Goal: Information Seeking & Learning: Learn about a topic

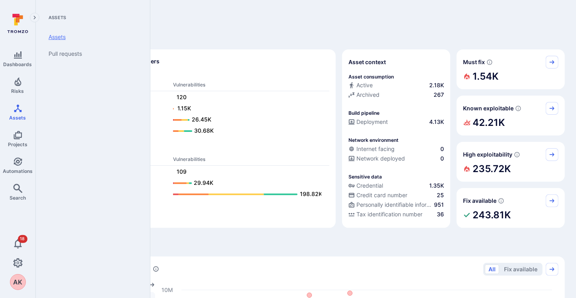
click at [55, 35] on link "Assets" at bounding box center [91, 37] width 98 height 17
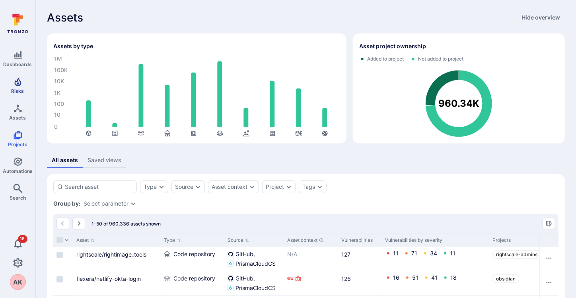
click at [12, 84] on link "Risks" at bounding box center [17, 85] width 35 height 23
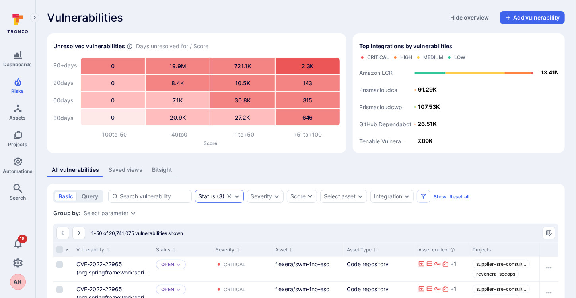
click at [202, 197] on div "Status" at bounding box center [207, 196] width 17 height 6
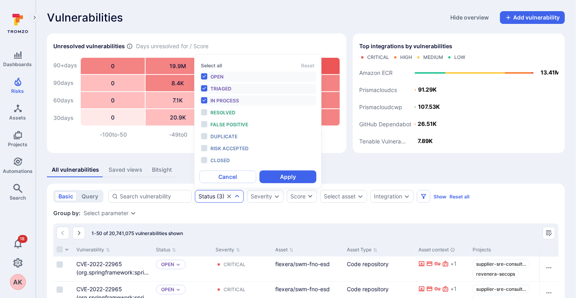
scroll to position [6, 0]
click at [248, 179] on button "Cancel" at bounding box center [227, 176] width 57 height 13
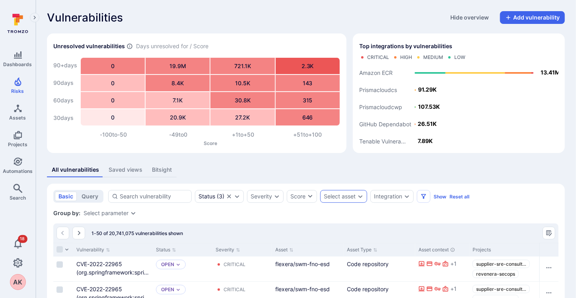
click at [345, 196] on div "Select asset" at bounding box center [340, 196] width 32 height 6
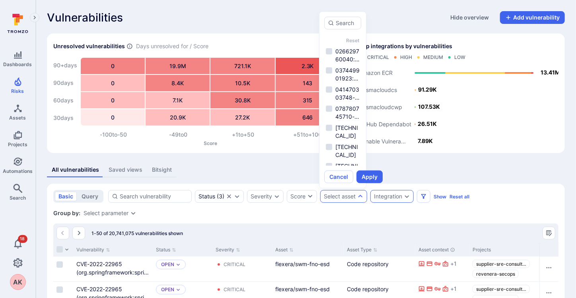
click at [405, 198] on icon "Expand dropdown" at bounding box center [407, 196] width 6 height 6
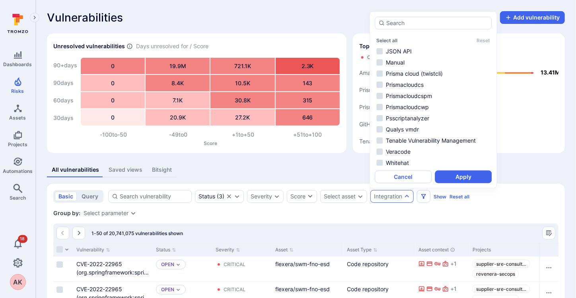
scroll to position [124, 0]
click at [380, 159] on li "Whitehat" at bounding box center [433, 161] width 117 height 10
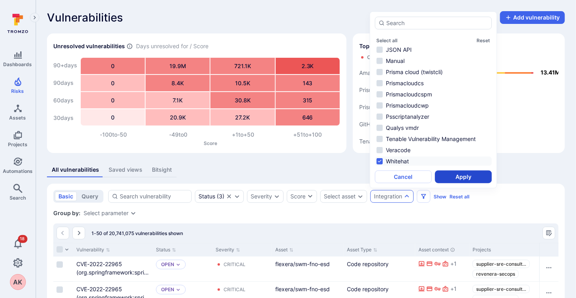
click at [468, 177] on button "Apply" at bounding box center [463, 176] width 57 height 13
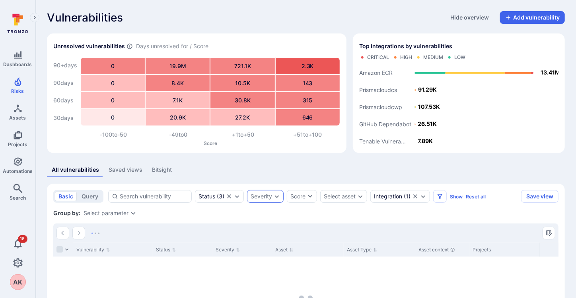
scroll to position [80, 0]
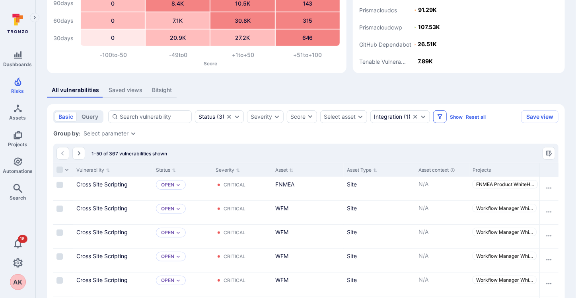
click at [441, 117] on icon "Filters" at bounding box center [440, 116] width 6 height 6
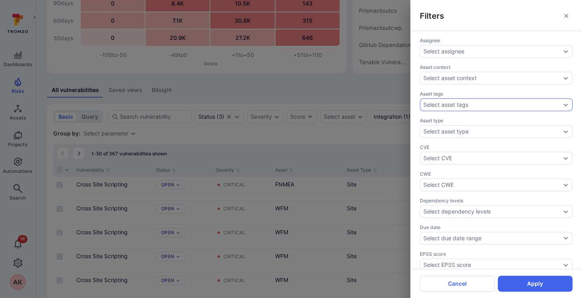
click at [449, 109] on div "Assignee Select assignee Asset context Select asset context Asset tags Select a…" at bounding box center [496, 287] width 153 height 500
click at [451, 103] on div "Select asset tags" at bounding box center [446, 104] width 45 height 6
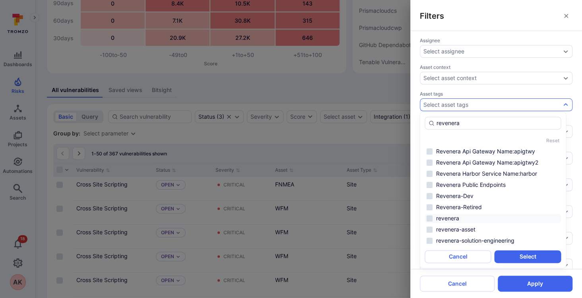
click at [429, 219] on li "revenera" at bounding box center [493, 218] width 136 height 10
type input "revenera"
click at [525, 252] on button "Select" at bounding box center [528, 256] width 66 height 13
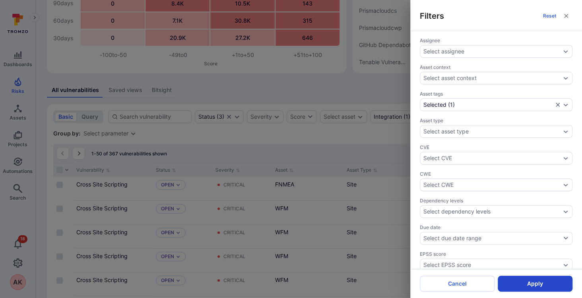
click at [526, 281] on button "Apply" at bounding box center [535, 283] width 75 height 16
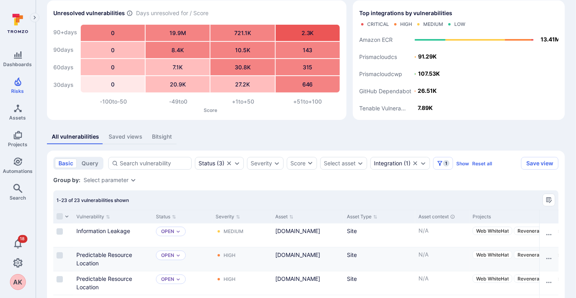
scroll to position [12, 0]
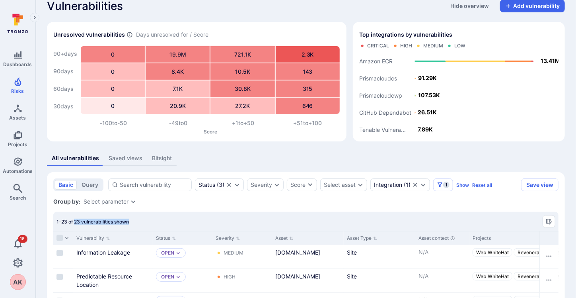
drag, startPoint x: 75, startPoint y: 222, endPoint x: 148, endPoint y: 220, distance: 73.2
click at [148, 220] on div "1-23 of 23 vulnerabilities shown" at bounding box center [305, 221] width 505 height 19
click at [401, 183] on div "Integration" at bounding box center [388, 184] width 28 height 6
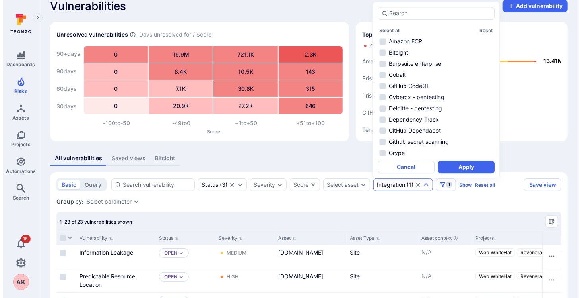
scroll to position [124, 0]
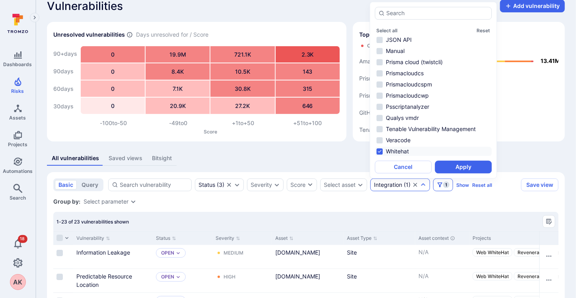
click at [444, 182] on span "1" at bounding box center [446, 184] width 6 height 6
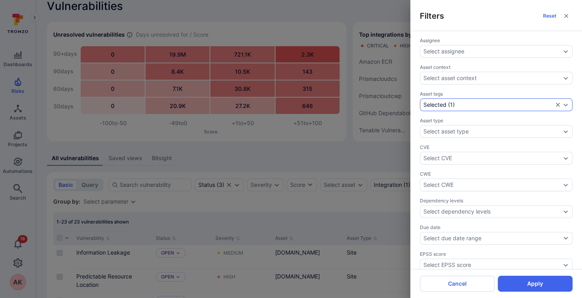
click at [555, 103] on icon "Clear selection" at bounding box center [558, 104] width 6 height 6
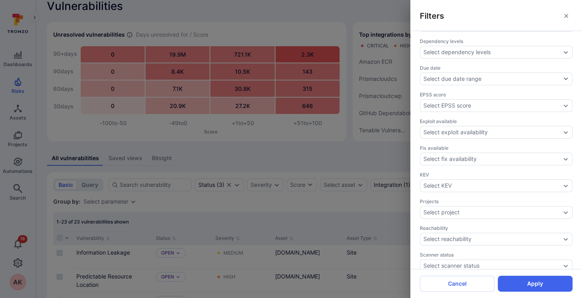
scroll to position [267, 0]
click at [431, 181] on div "Select tags" at bounding box center [438, 184] width 29 height 6
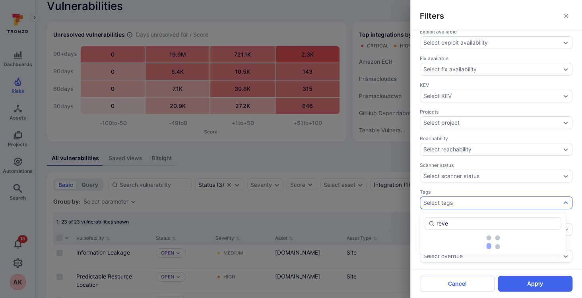
scroll to position [242, 0]
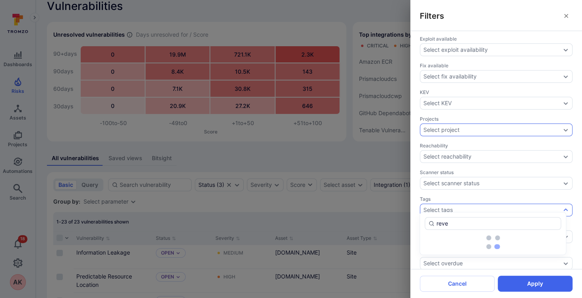
type input "reve"
click at [439, 127] on div "Select project" at bounding box center [442, 130] width 36 height 6
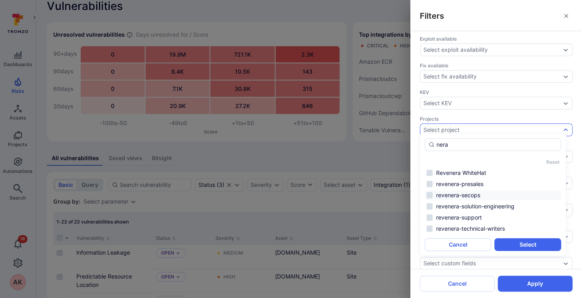
click at [427, 194] on li "revenera-secops" at bounding box center [493, 195] width 136 height 10
type input "nera"
click at [522, 242] on button "Select" at bounding box center [528, 244] width 66 height 13
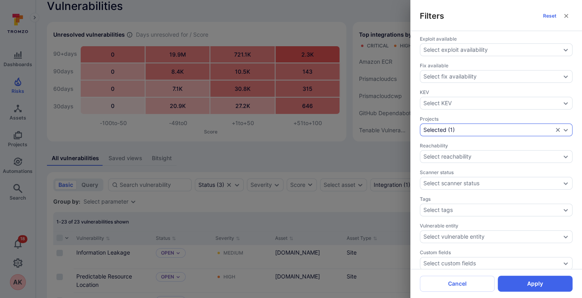
click at [556, 128] on icon "Clear selection" at bounding box center [558, 130] width 4 height 4
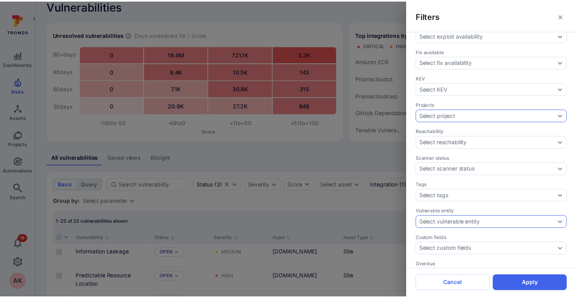
scroll to position [267, 0]
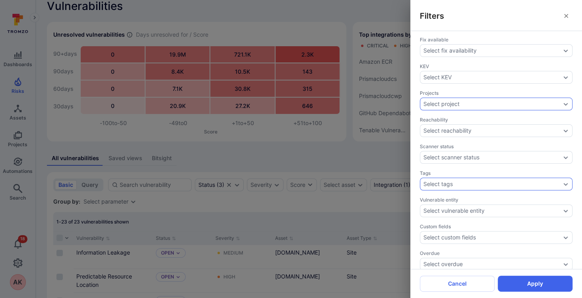
click at [446, 181] on div "Select tags" at bounding box center [438, 184] width 29 height 6
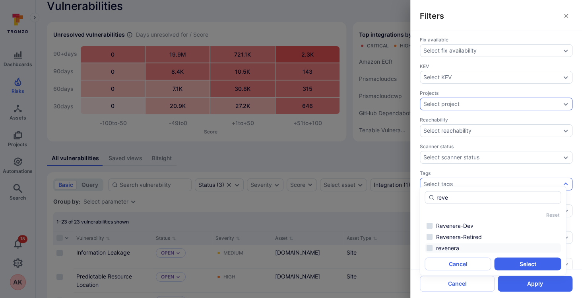
click at [430, 247] on li "revenera" at bounding box center [493, 248] width 136 height 10
click at [522, 264] on button "Select" at bounding box center [528, 263] width 66 height 13
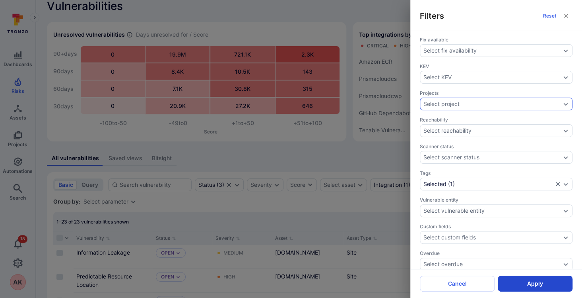
drag, startPoint x: 524, startPoint y: 286, endPoint x: 539, endPoint y: 284, distance: 14.9
click at [539, 284] on button "Apply" at bounding box center [535, 283] width 75 height 16
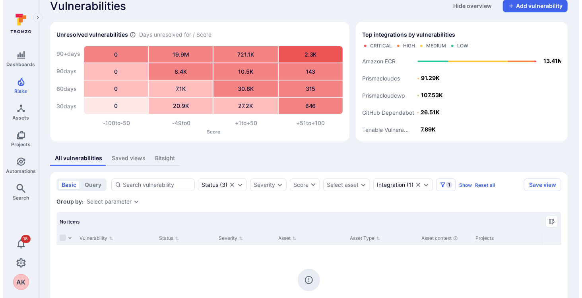
scroll to position [81, 0]
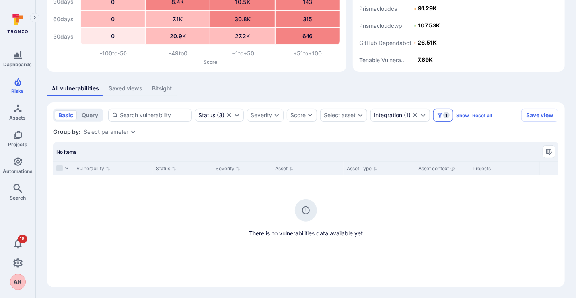
click at [438, 115] on icon "Filters" at bounding box center [440, 115] width 6 height 6
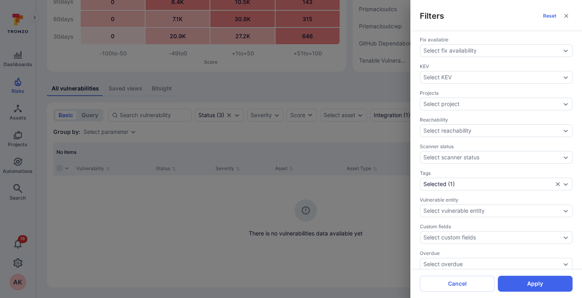
scroll to position [267, 0]
click at [555, 177] on div "Selected ( 1 )" at bounding box center [496, 183] width 153 height 13
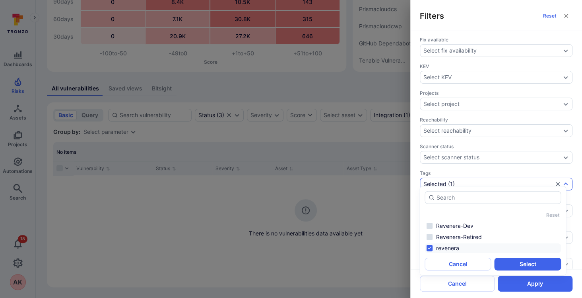
click at [428, 245] on li "revenera" at bounding box center [493, 248] width 136 height 10
click at [510, 265] on button "Select" at bounding box center [528, 263] width 66 height 13
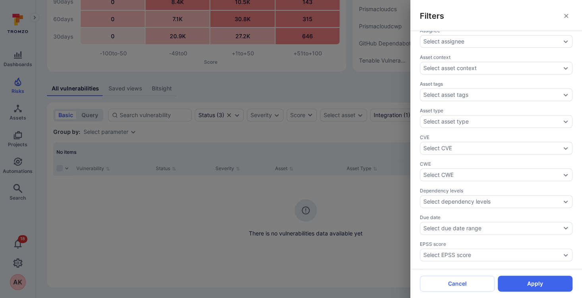
scroll to position [0, 0]
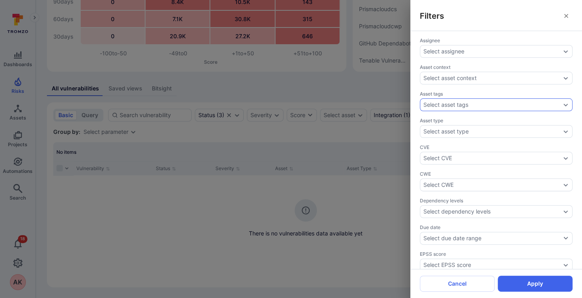
click at [436, 105] on div "Select asset tags" at bounding box center [446, 104] width 45 height 6
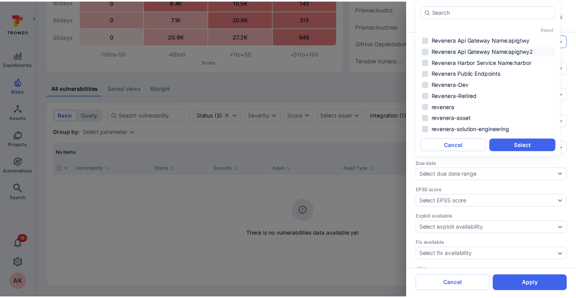
scroll to position [39, 0]
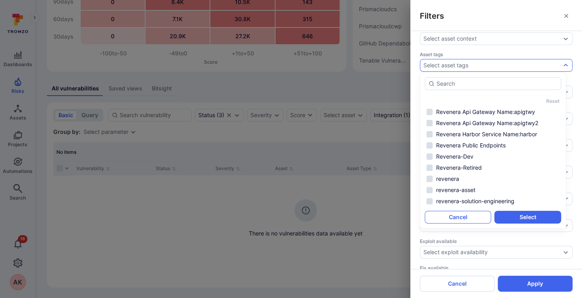
click at [466, 220] on button "Cancel" at bounding box center [458, 216] width 66 height 13
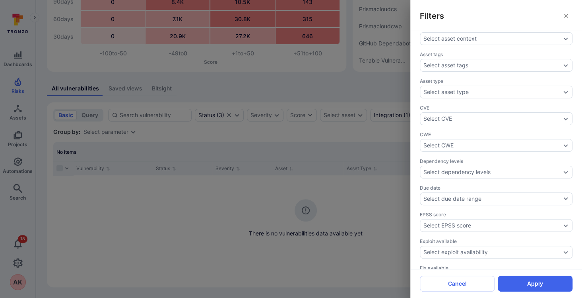
click at [399, 139] on div "Filters Assignee Select assignee Asset context Select asset context Asset tags …" at bounding box center [291, 149] width 582 height 298
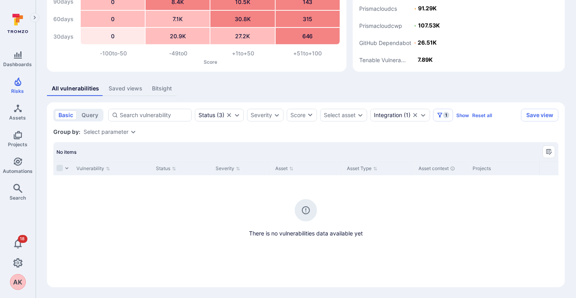
click at [115, 94] on button "Saved views" at bounding box center [125, 88] width 43 height 15
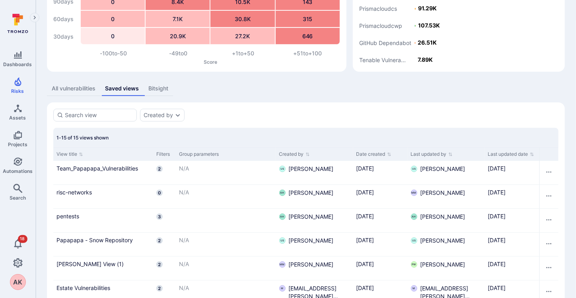
click at [119, 89] on div "Saved views" at bounding box center [122, 88] width 34 height 8
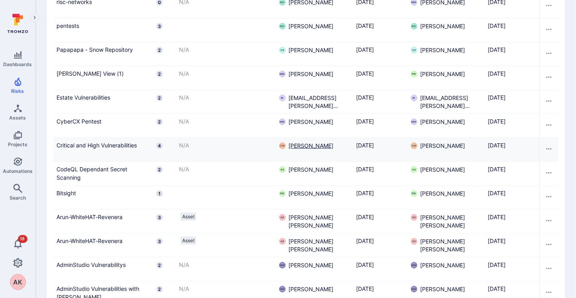
scroll to position [319, 0]
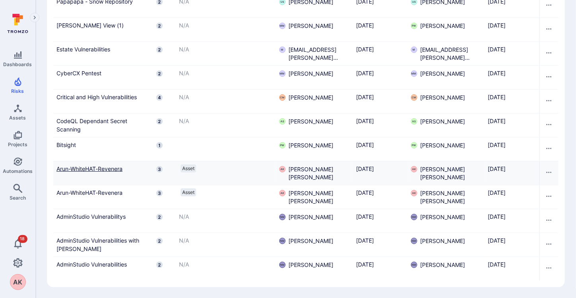
click at [113, 166] on link "Arun-WhiteHAT-Revenera" at bounding box center [103, 168] width 94 height 8
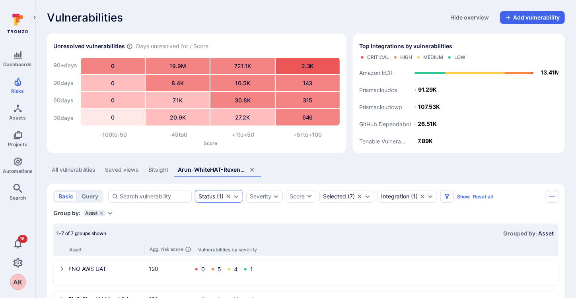
click at [216, 196] on div "Status ( 1 )" at bounding box center [211, 196] width 25 height 6
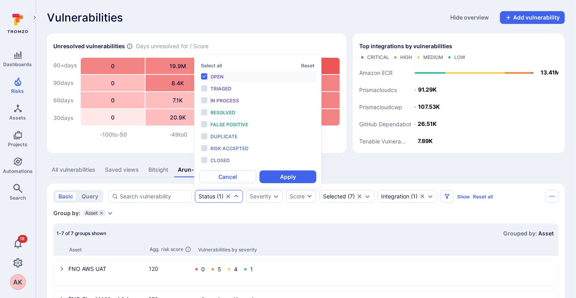
scroll to position [6, 0]
click at [238, 22] on div "Vulnerabilities Hide overview Add vulnerability" at bounding box center [306, 17] width 518 height 13
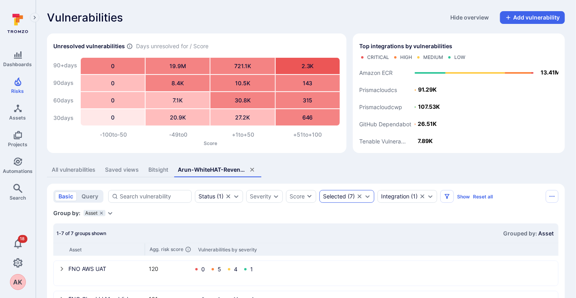
click at [333, 192] on div "Selected ( 7 )" at bounding box center [346, 196] width 55 height 13
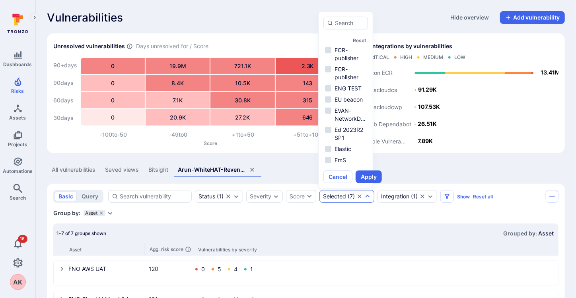
scroll to position [4813, 0]
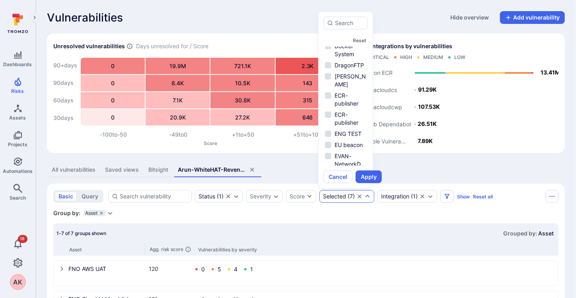
click at [403, 212] on div "Group by: Asset Select parameter" at bounding box center [305, 213] width 505 height 8
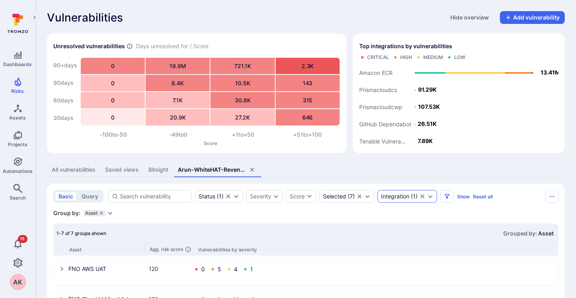
click at [401, 195] on div "Integration" at bounding box center [395, 196] width 28 height 6
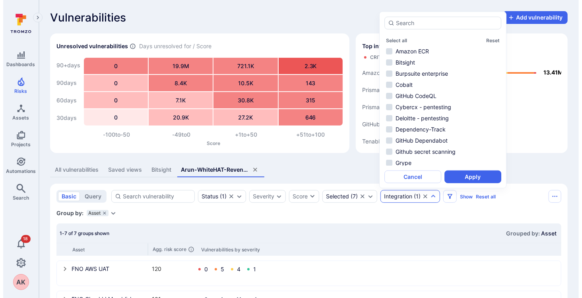
scroll to position [124, 0]
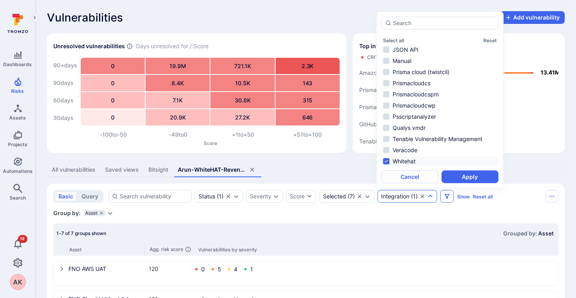
click at [445, 195] on icon "Filters" at bounding box center [447, 196] width 5 height 5
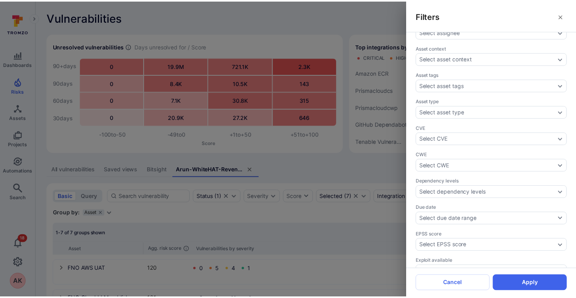
scroll to position [0, 0]
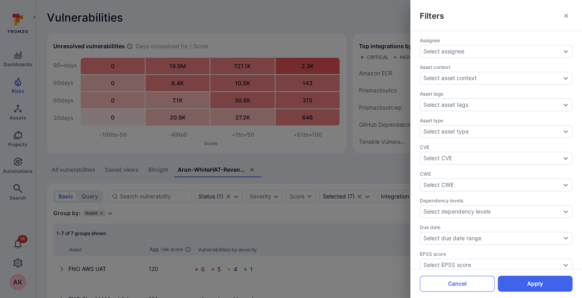
click at [454, 279] on button "Cancel" at bounding box center [457, 283] width 75 height 16
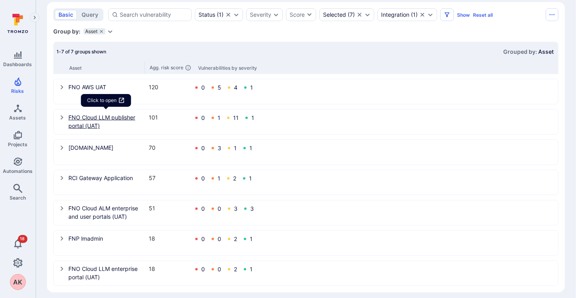
scroll to position [184, 0]
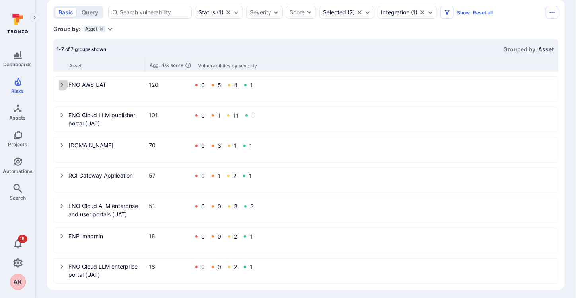
click at [63, 83] on icon "select group" at bounding box center [62, 85] width 6 height 6
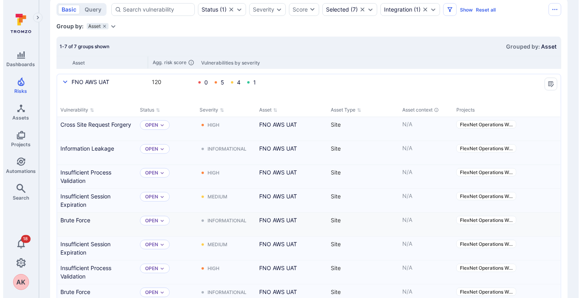
scroll to position [183, 0]
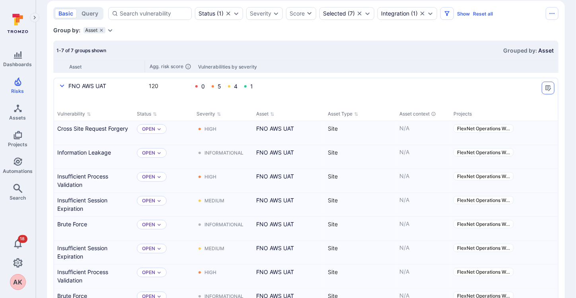
click at [550, 83] on button "Manage columns" at bounding box center [548, 88] width 13 height 13
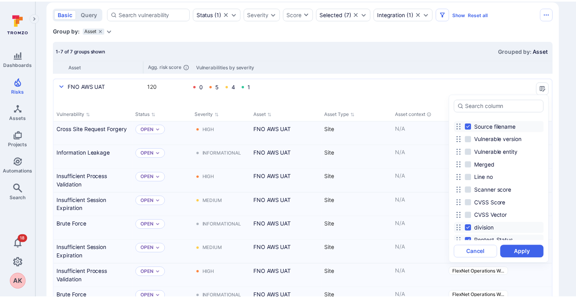
scroll to position [431, 0]
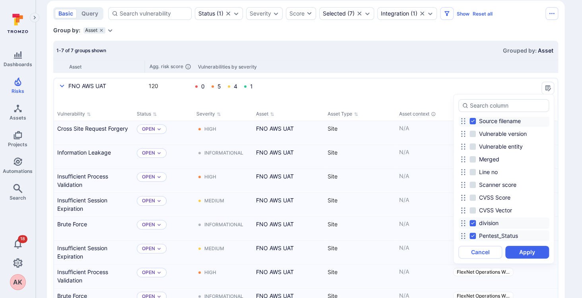
click at [425, 66] on div at bounding box center [291, 149] width 582 height 298
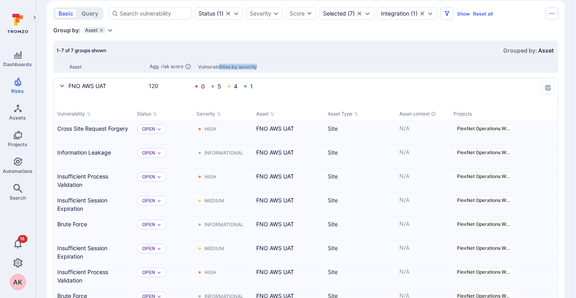
drag, startPoint x: 225, startPoint y: 67, endPoint x: 262, endPoint y: 66, distance: 36.6
click at [262, 66] on div "Asset Agg. risk score Vulnerabilities by severity" at bounding box center [305, 66] width 505 height 13
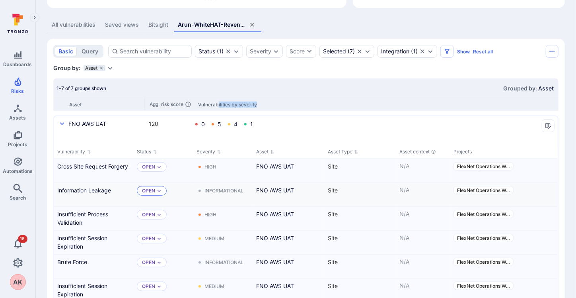
scroll to position [143, 0]
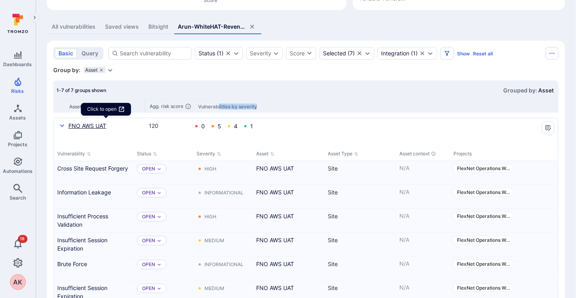
click at [91, 124] on link "FNO AWS UAT" at bounding box center [106, 125] width 76 height 8
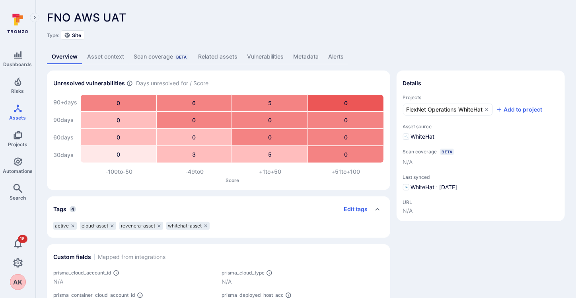
click at [119, 54] on link "Asset context" at bounding box center [105, 56] width 47 height 15
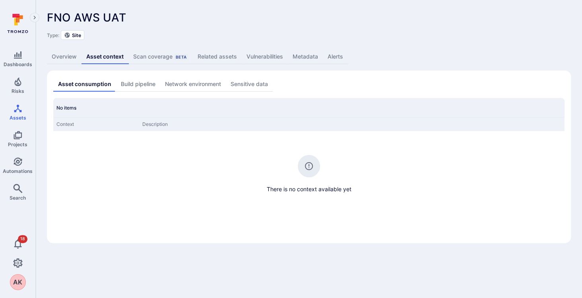
click at [150, 55] on div "Scan coverage Beta" at bounding box center [160, 57] width 55 height 8
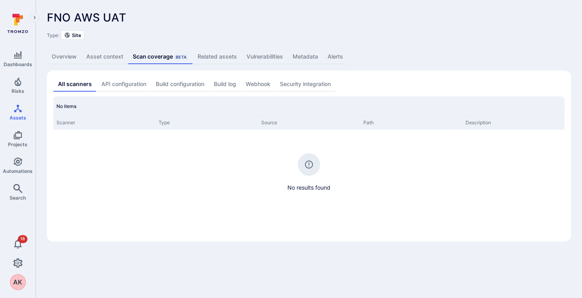
click at [216, 57] on link "Related assets" at bounding box center [217, 56] width 49 height 15
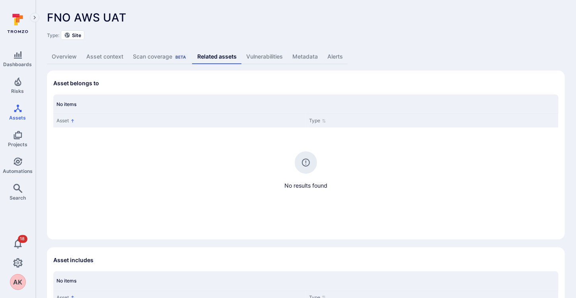
click at [154, 58] on div "Scan coverage Beta" at bounding box center [160, 57] width 55 height 8
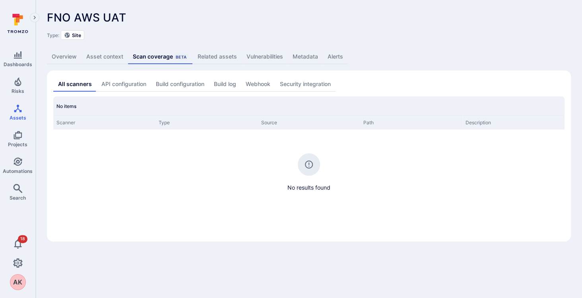
click at [224, 54] on link "Related assets" at bounding box center [217, 56] width 49 height 15
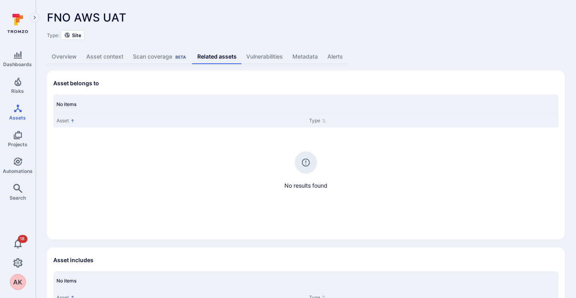
click at [271, 56] on link "Vulnerabilities" at bounding box center [265, 56] width 46 height 15
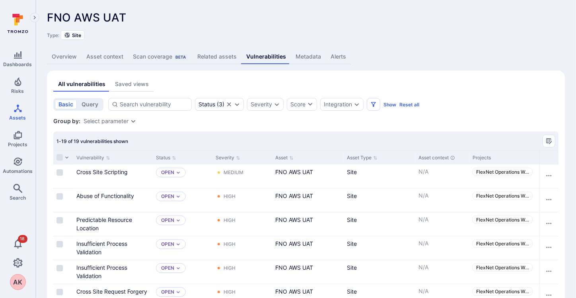
click at [310, 54] on link "Metadata" at bounding box center [308, 56] width 35 height 15
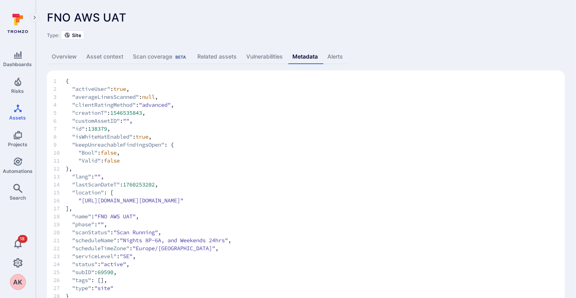
scroll to position [19, 0]
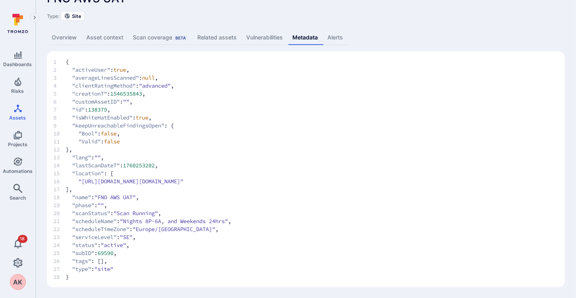
click at [337, 36] on link "Alerts" at bounding box center [335, 37] width 25 height 15
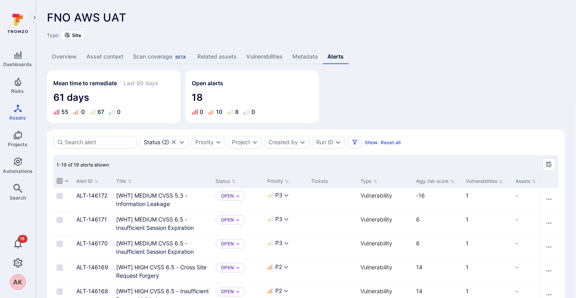
click at [57, 181] on input "Select all rows" at bounding box center [59, 180] width 6 height 6
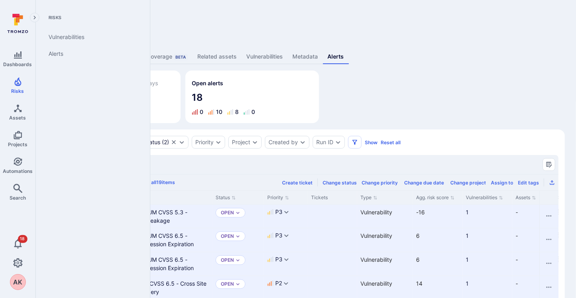
click at [19, 20] on icon at bounding box center [19, 19] width 7 height 7
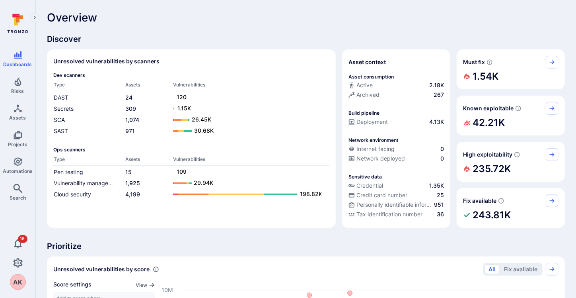
click at [25, 21] on icon at bounding box center [17, 24] width 35 height 28
click at [35, 17] on icon "Expand navigation menu" at bounding box center [35, 17] width 6 height 7
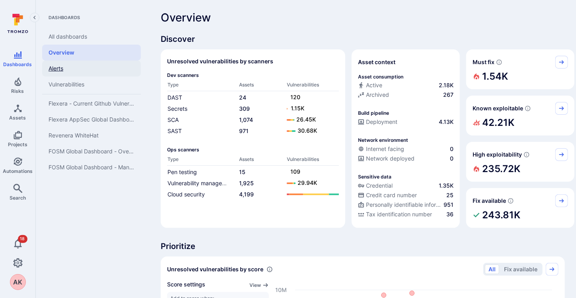
click at [55, 64] on link "Alerts" at bounding box center [91, 68] width 99 height 16
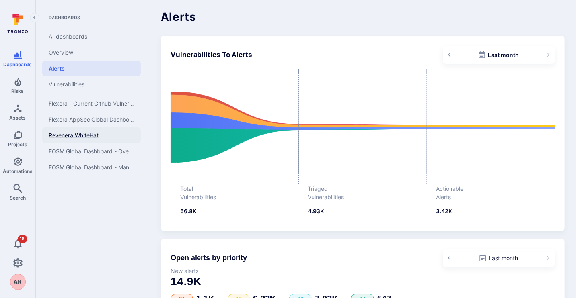
click at [67, 135] on span "Revenera WhiteHat" at bounding box center [74, 135] width 50 height 7
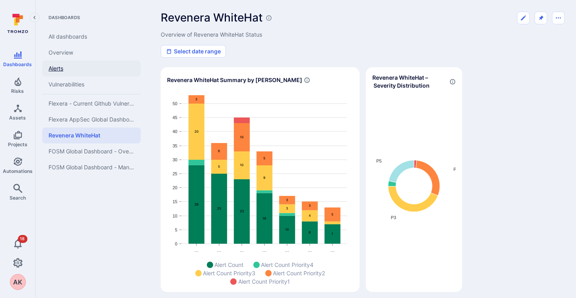
click at [63, 70] on link "Alerts" at bounding box center [91, 68] width 99 height 16
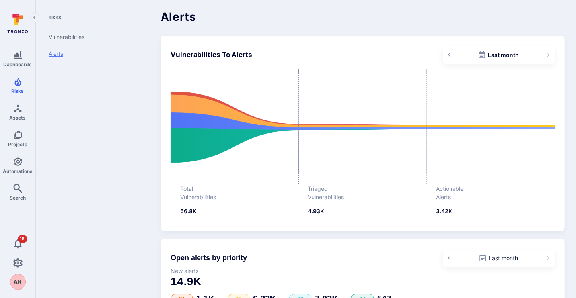
click at [56, 54] on link "Alerts" at bounding box center [91, 53] width 99 height 17
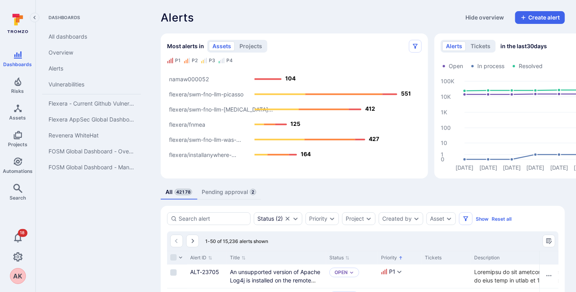
click at [33, 14] on icon "Collapse navigation menu" at bounding box center [35, 17] width 6 height 7
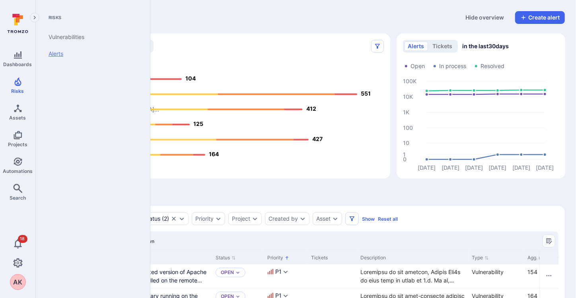
click at [58, 51] on link "Alerts" at bounding box center [91, 53] width 98 height 17
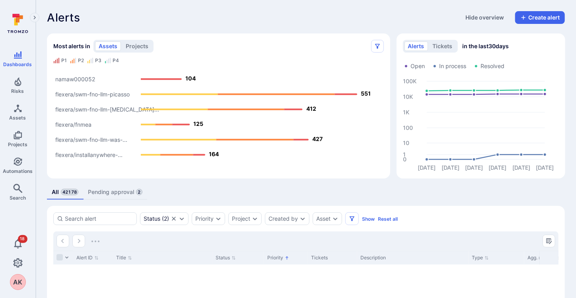
click at [265, 17] on div "Alerts Hide overview Create alert" at bounding box center [306, 17] width 518 height 13
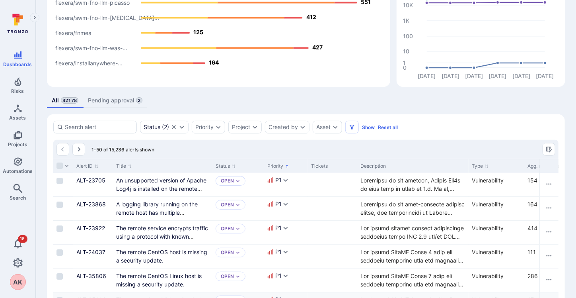
scroll to position [80, 0]
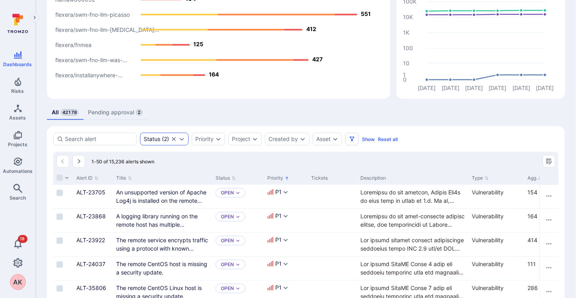
click at [165, 139] on div "Status ( 2 )" at bounding box center [156, 139] width 25 height 6
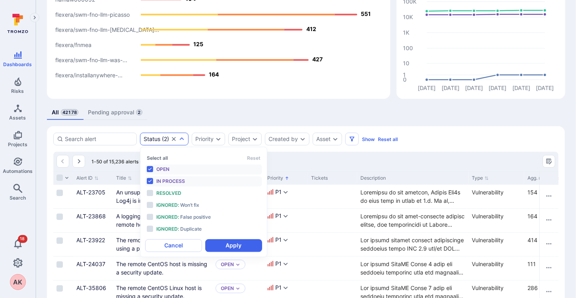
scroll to position [6, 0]
click at [249, 118] on div "All 42178 Pending approval 2" at bounding box center [306, 112] width 518 height 15
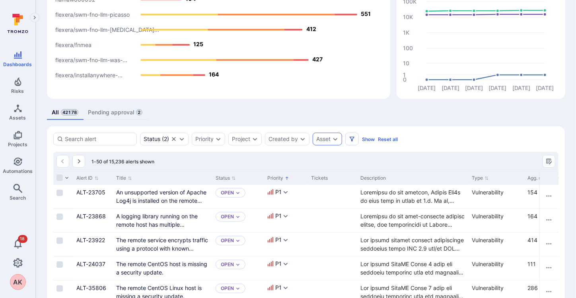
click at [338, 141] on icon "Expand dropdown" at bounding box center [335, 139] width 6 height 6
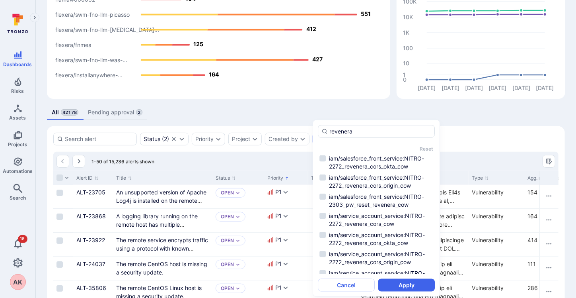
scroll to position [4284, 0]
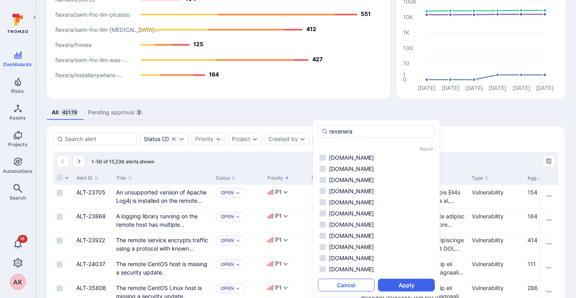
type input "revenera"
click at [336, 282] on button "Cancel" at bounding box center [346, 285] width 57 height 13
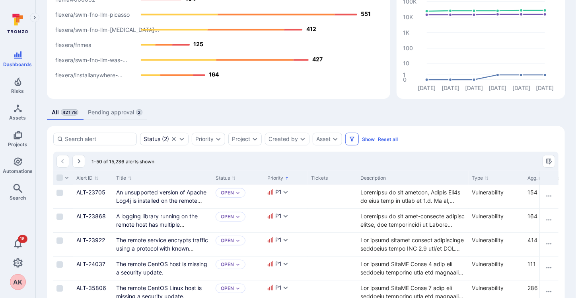
click at [355, 137] on icon "Filters" at bounding box center [352, 139] width 6 height 6
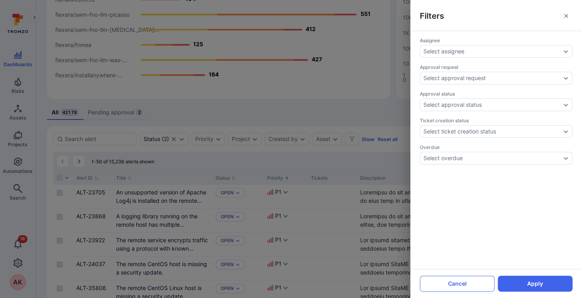
click at [463, 283] on button "Cancel" at bounding box center [457, 283] width 75 height 16
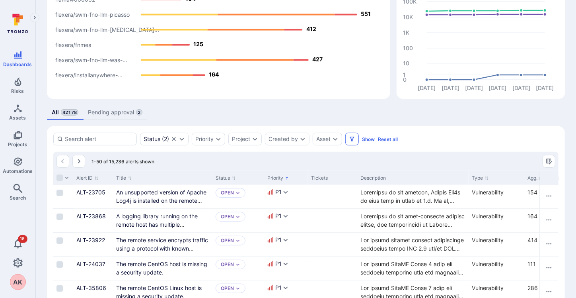
click at [350, 139] on icon "Filters" at bounding box center [352, 139] width 6 height 6
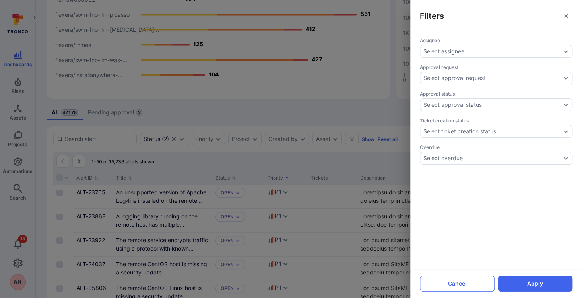
click at [450, 281] on button "Cancel" at bounding box center [457, 283] width 75 height 16
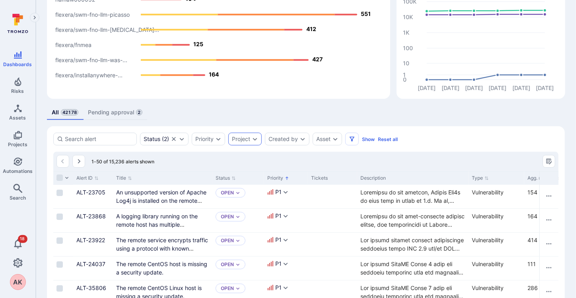
click at [243, 141] on div "Project" at bounding box center [241, 139] width 18 height 6
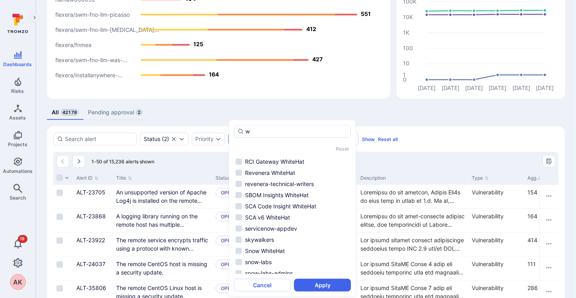
scroll to position [0, 0]
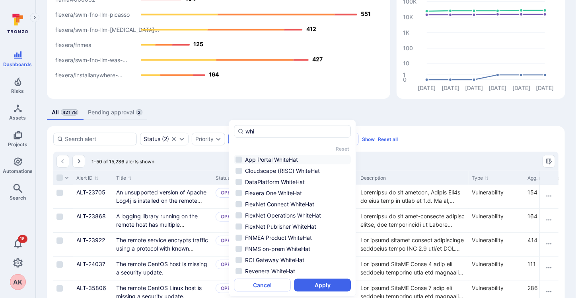
click at [265, 158] on li "App Portal WhiteHat" at bounding box center [292, 160] width 117 height 10
type input "whi"
click at [328, 284] on button "Apply" at bounding box center [322, 285] width 57 height 13
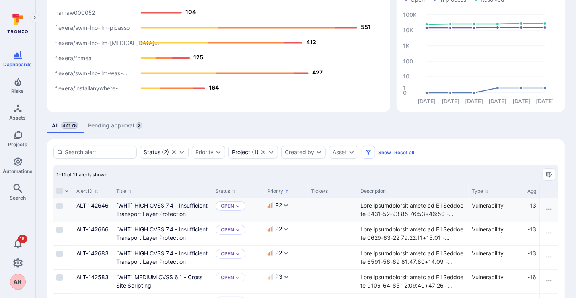
scroll to position [52, 0]
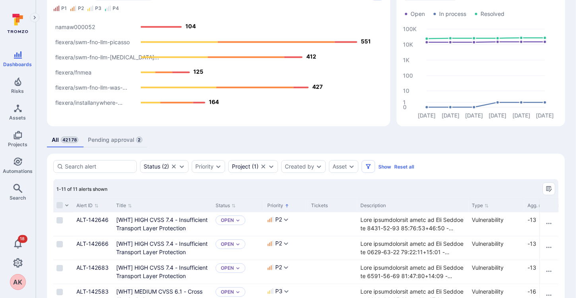
click at [265, 168] on icon "Clear selection" at bounding box center [263, 166] width 6 height 6
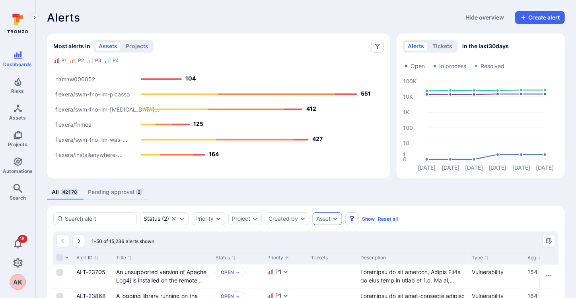
click at [327, 219] on div "Asset" at bounding box center [323, 218] width 14 height 6
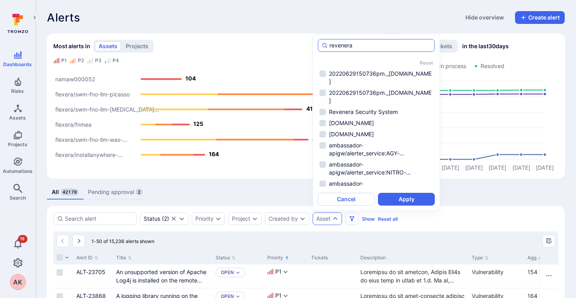
click at [343, 47] on input "revenera" at bounding box center [380, 45] width 102 height 8
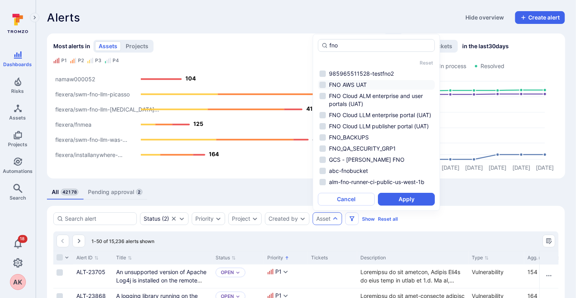
click at [322, 84] on li "FNO AWS UAT" at bounding box center [376, 85] width 117 height 10
type input "fno"
click at [400, 198] on button "Apply" at bounding box center [406, 199] width 57 height 13
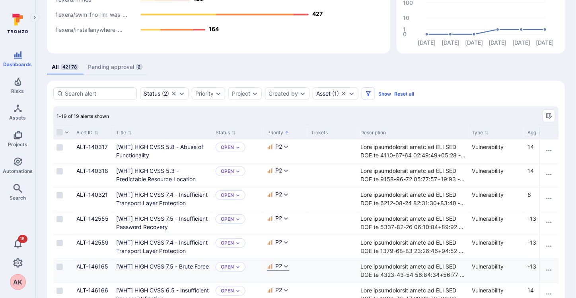
scroll to position [123, 0]
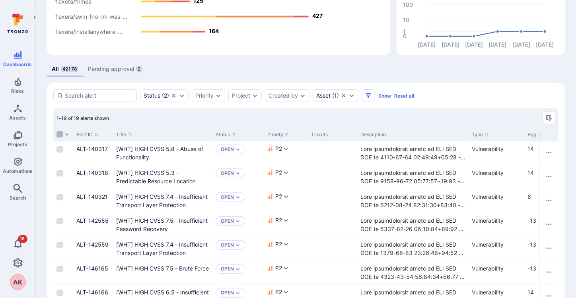
click at [57, 132] on input "Select all rows" at bounding box center [59, 134] width 6 height 6
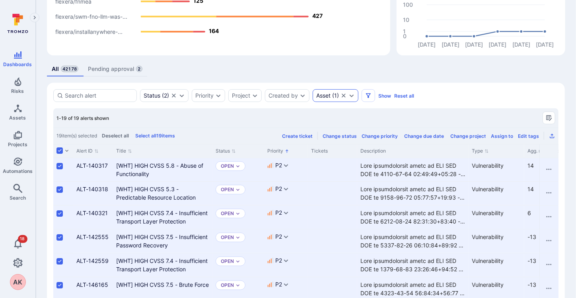
click at [333, 93] on div "Asset ( 1 )" at bounding box center [327, 95] width 23 height 6
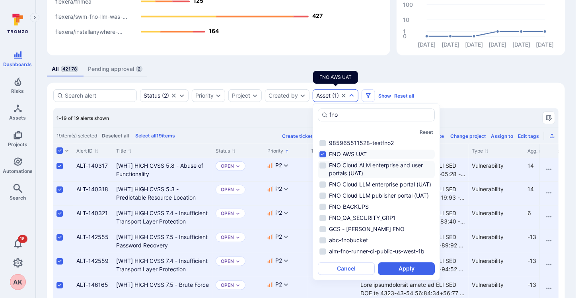
click at [324, 165] on li "FNO Cloud ALM enterprise and user portals (UAT)" at bounding box center [376, 170] width 117 height 18
click at [325, 183] on li "FNO Cloud LLM enterprise portal (UAT)" at bounding box center [376, 185] width 117 height 10
click at [321, 201] on li "FNO Cloud LLM publisher portal (UAT)" at bounding box center [376, 196] width 117 height 10
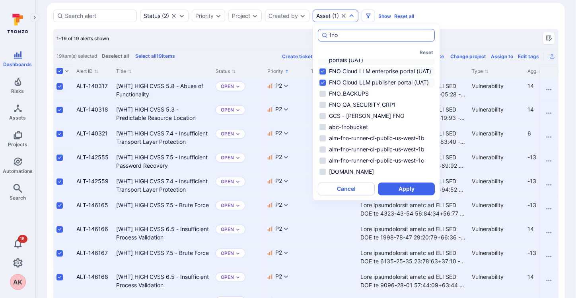
scroll to position [0, 0]
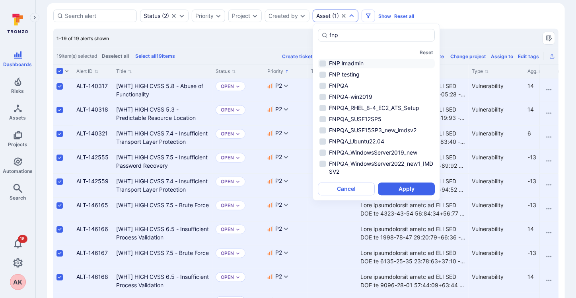
click at [323, 62] on li "FNP lmadmin" at bounding box center [376, 64] width 117 height 10
click at [331, 36] on input "fnp" at bounding box center [380, 35] width 102 height 8
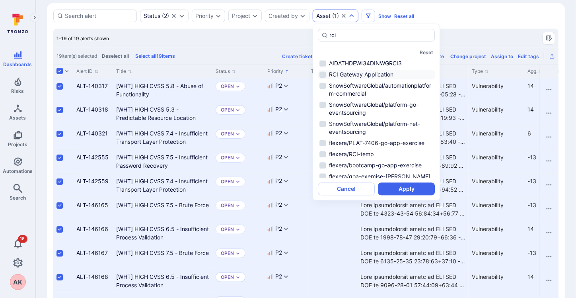
click at [356, 73] on li "RCI Gateway Application" at bounding box center [376, 75] width 117 height 10
type input "rci"
click at [360, 45] on div "rci Reset AIDATHDEWI34DINWGRCI3 RCI Gateway Application SnowSoftwareGlobal/auto…" at bounding box center [376, 112] width 117 height 166
drag, startPoint x: 336, startPoint y: 36, endPoint x: 300, endPoint y: 33, distance: 36.0
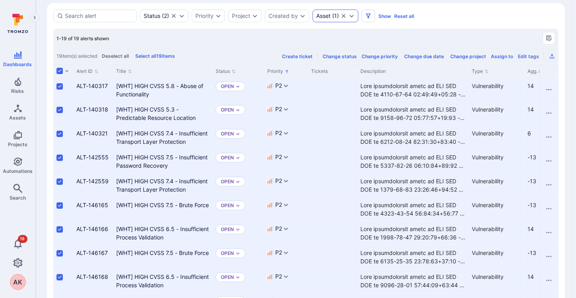
click at [324, 14] on div "Asset" at bounding box center [323, 16] width 14 height 6
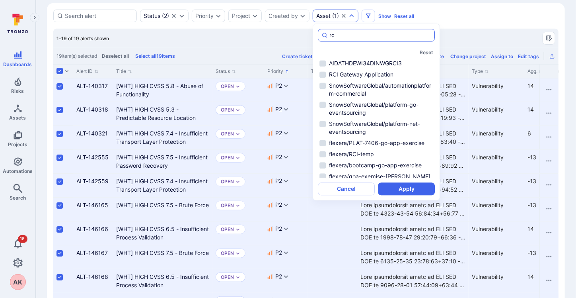
type input "r"
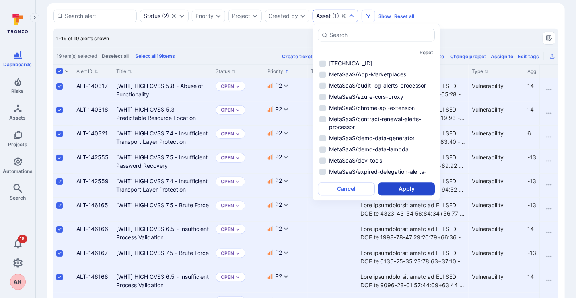
drag, startPoint x: 412, startPoint y: 186, endPoint x: 393, endPoint y: 193, distance: 20.0
click at [393, 193] on button "Apply" at bounding box center [406, 189] width 57 height 13
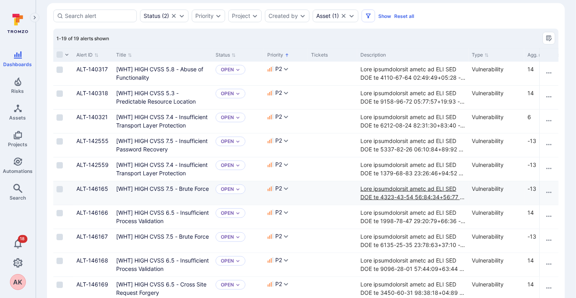
click at [394, 190] on div "Cell for Description" at bounding box center [412, 192] width 105 height 17
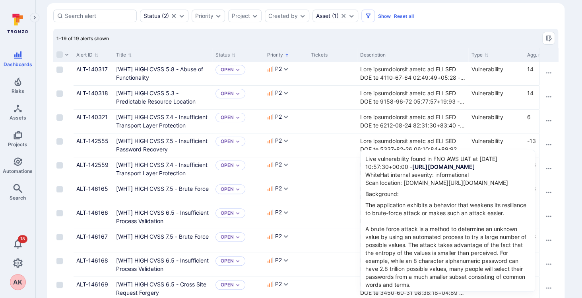
click at [394, 43] on div "1-19 of 19 alerts shown" at bounding box center [305, 38] width 505 height 19
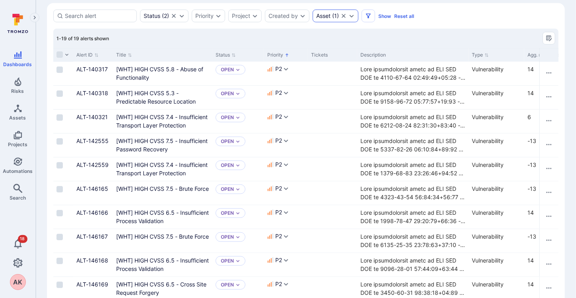
click at [328, 17] on div "Asset" at bounding box center [323, 16] width 14 height 6
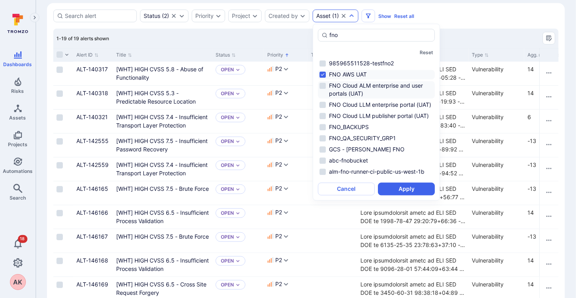
click at [326, 82] on li "FNO Cloud ALM enterprise and user portals (UAT)" at bounding box center [376, 90] width 117 height 18
click at [323, 103] on li "FNO Cloud LLM enterprise portal (UAT)" at bounding box center [376, 105] width 117 height 10
click at [323, 121] on li "FNO Cloud LLM publisher portal (UAT)" at bounding box center [376, 116] width 117 height 10
type input "fno"
click at [413, 191] on button "Apply" at bounding box center [406, 189] width 57 height 13
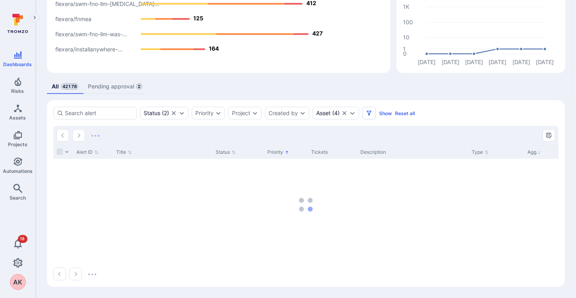
scroll to position [105, 0]
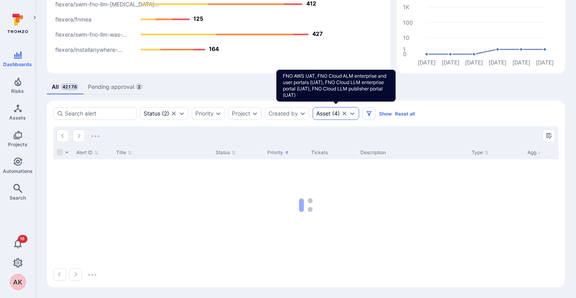
click at [329, 114] on div "Asset" at bounding box center [323, 113] width 14 height 6
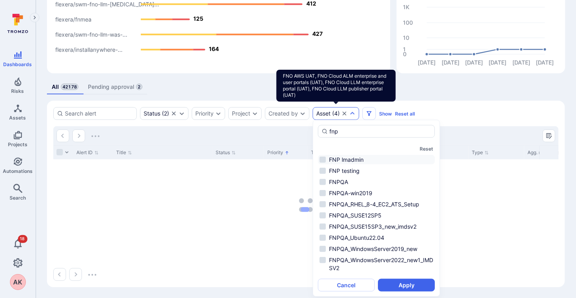
click at [321, 156] on li "FNP lmadmin" at bounding box center [376, 160] width 117 height 10
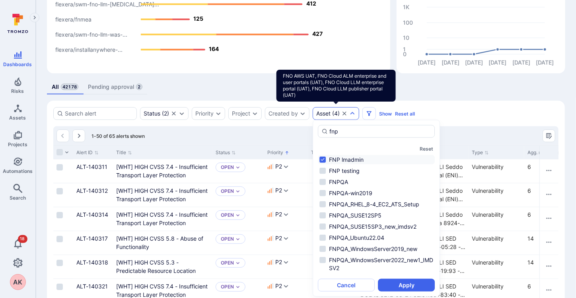
click at [321, 159] on li "FNP lmadmin" at bounding box center [376, 160] width 117 height 10
type input "fnp"
click at [395, 284] on button "Apply" at bounding box center [406, 285] width 57 height 13
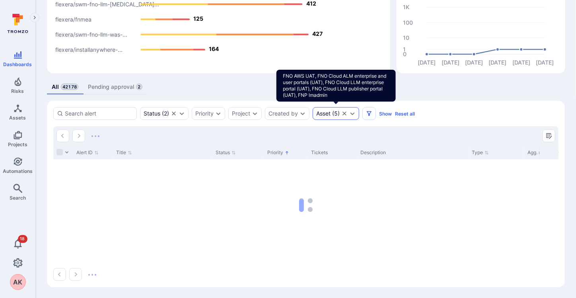
click at [326, 111] on div "Asset" at bounding box center [323, 113] width 14 height 6
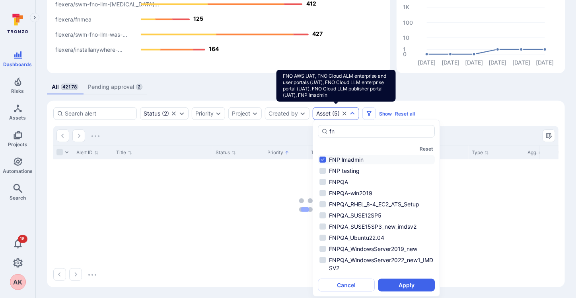
type input "f"
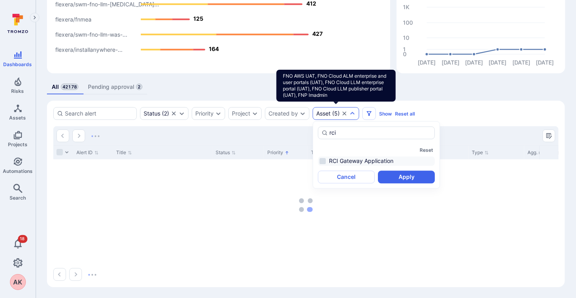
click at [353, 158] on li "RCI Gateway Application" at bounding box center [376, 161] width 117 height 10
type input "rci"
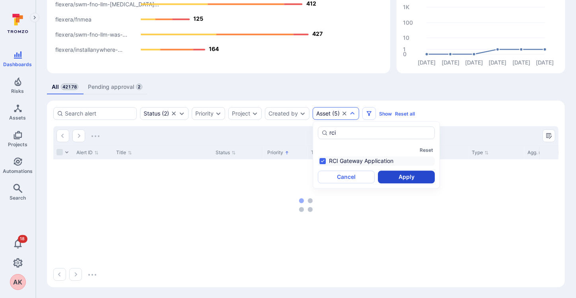
click at [395, 176] on button "Apply" at bounding box center [406, 177] width 57 height 13
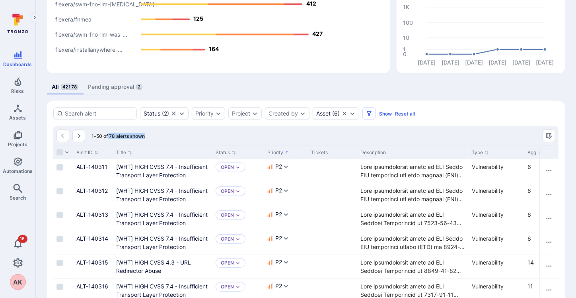
drag, startPoint x: 107, startPoint y: 136, endPoint x: 146, endPoint y: 137, distance: 39.0
click at [146, 137] on div "1-50 of 78 alerts shown" at bounding box center [305, 135] width 505 height 19
click at [151, 134] on div "1-50 of 78 alerts shown" at bounding box center [305, 135] width 505 height 19
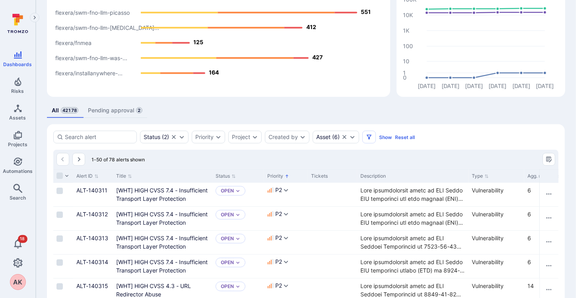
scroll to position [80, 0]
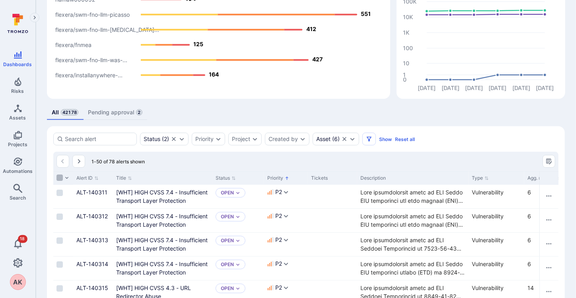
click at [61, 179] on input "Select all rows" at bounding box center [59, 177] width 6 height 6
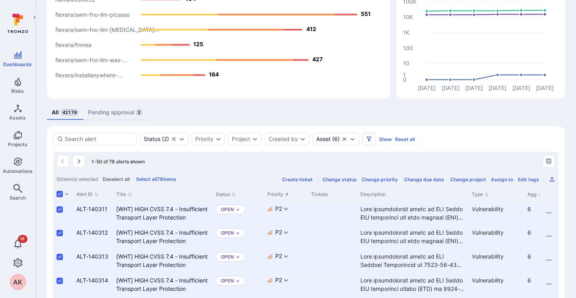
click at [554, 179] on icon "Export as CSV" at bounding box center [552, 179] width 6 height 6
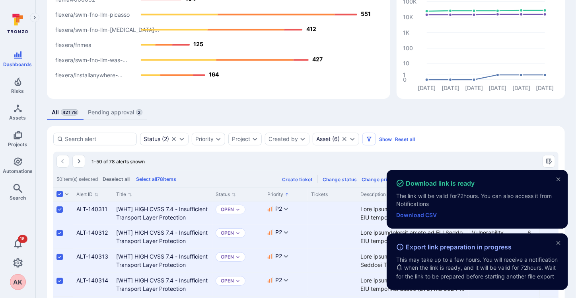
click at [406, 211] on link "Download CSV" at bounding box center [416, 214] width 41 height 7
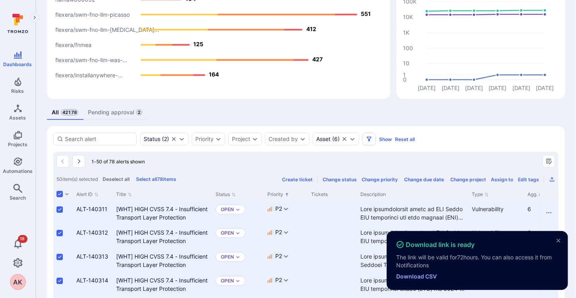
click at [61, 182] on div "50 item(s) selected Deselect all Select all 78 items Create ticket Change statu…" at bounding box center [305, 179] width 505 height 16
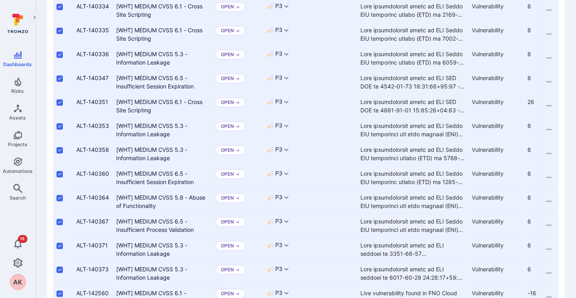
scroll to position [1213, 0]
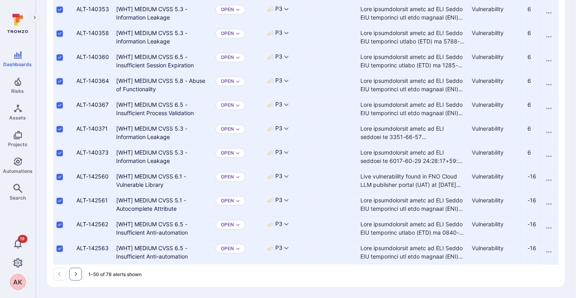
click at [76, 273] on icon "Go to the next page" at bounding box center [76, 274] width 3 height 4
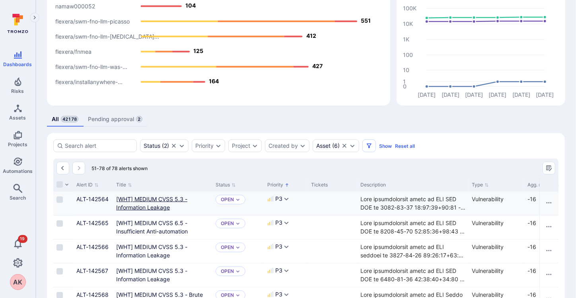
scroll to position [80, 0]
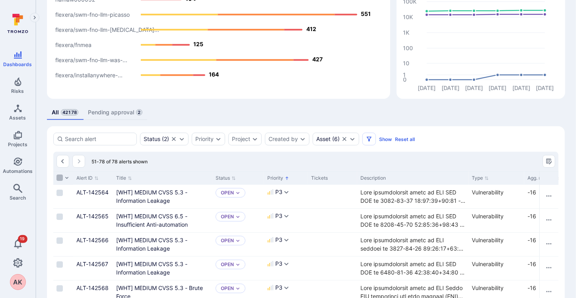
click at [58, 175] on input "Select all rows" at bounding box center [59, 177] width 6 height 6
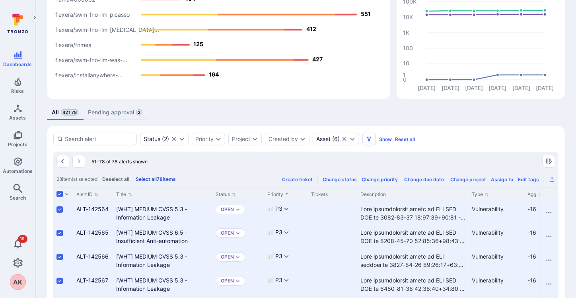
click at [169, 179] on button "Select all 78 items" at bounding box center [155, 179] width 43 height 6
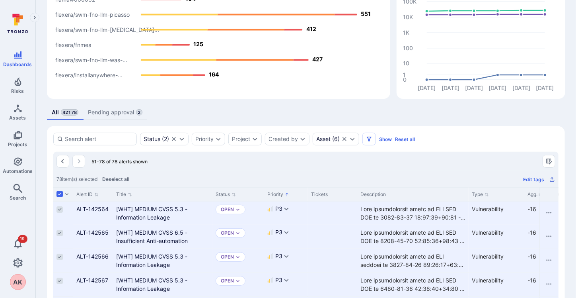
click at [553, 179] on icon "Export as CSV" at bounding box center [552, 179] width 6 height 6
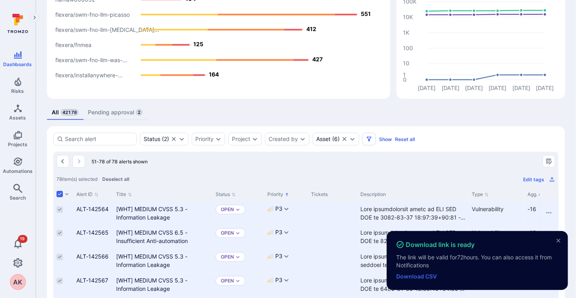
click at [426, 281] on div "Download link is ready The link will be valid for 72 hours. You can also access…" at bounding box center [477, 260] width 181 height 59
click at [426, 275] on link "Download CSV" at bounding box center [416, 276] width 41 height 7
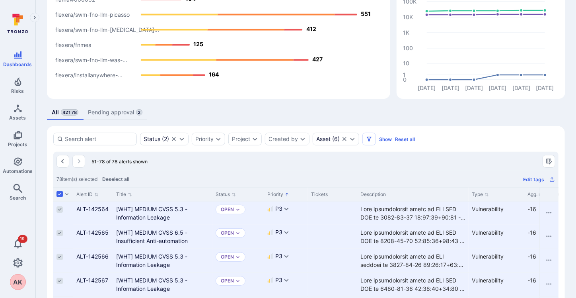
click at [284, 191] on button "Priority" at bounding box center [278, 194] width 22 height 6
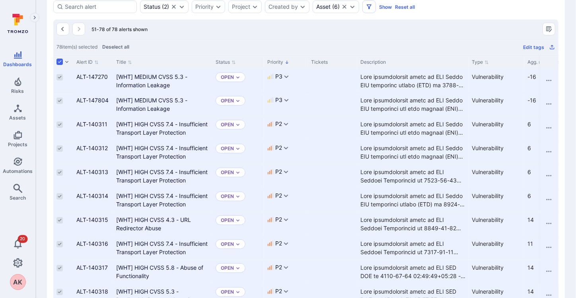
scroll to position [199, 0]
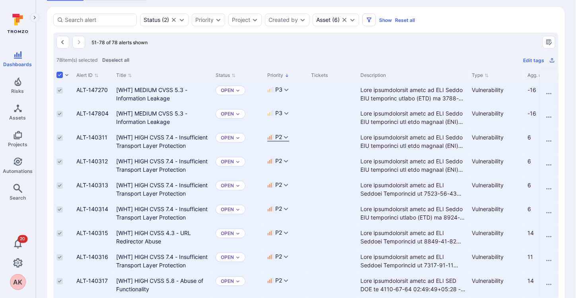
click at [279, 139] on span "P2" at bounding box center [278, 137] width 7 height 8
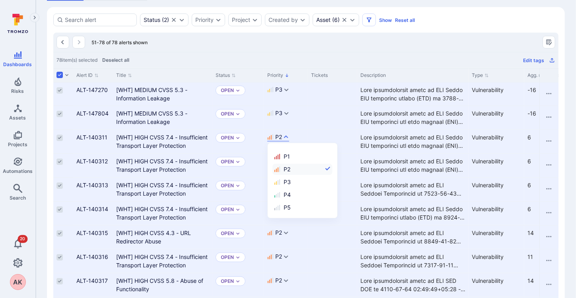
scroll to position [6, 0]
click at [289, 43] on div "51-78 of 78 alerts shown" at bounding box center [305, 42] width 505 height 19
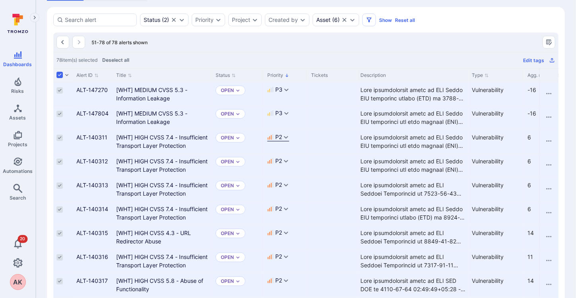
click at [276, 136] on span "P2" at bounding box center [278, 137] width 7 height 8
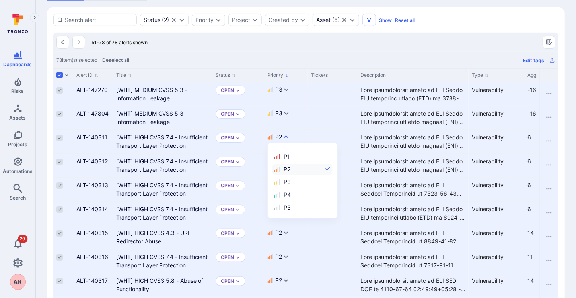
click at [287, 169] on span "P2" at bounding box center [287, 169] width 7 height 8
click at [321, 50] on div "51-78 of 78 alerts shown" at bounding box center [305, 42] width 505 height 19
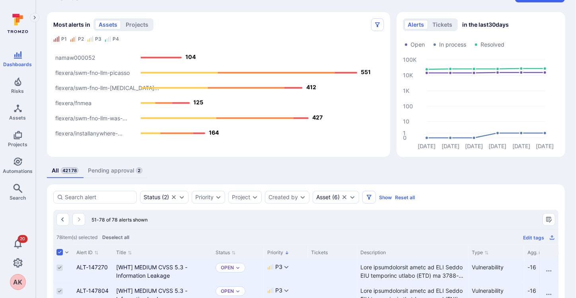
scroll to position [39, 0]
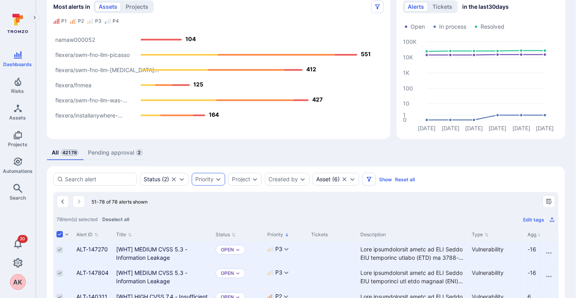
click at [218, 177] on icon "Expand dropdown" at bounding box center [218, 179] width 6 height 6
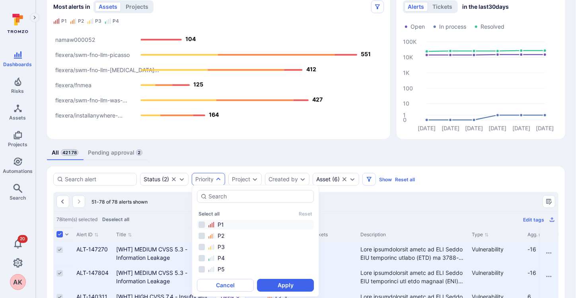
click at [212, 221] on icon "autocomplete options" at bounding box center [211, 224] width 6 height 6
click at [287, 286] on button "Apply" at bounding box center [285, 285] width 57 height 13
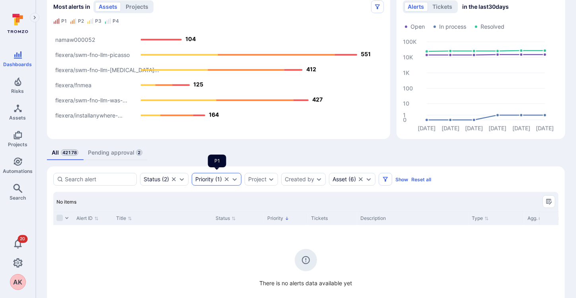
click at [217, 176] on div "Priority ( 1 )" at bounding box center [208, 179] width 27 height 6
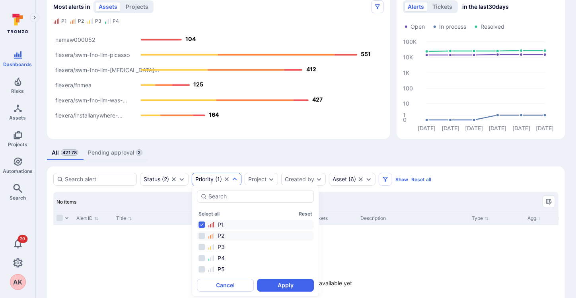
click at [217, 234] on div "P2" at bounding box center [260, 236] width 104 height 8
click at [203, 226] on li "P1" at bounding box center [255, 225] width 117 height 10
click at [277, 284] on button "Apply" at bounding box center [285, 285] width 57 height 13
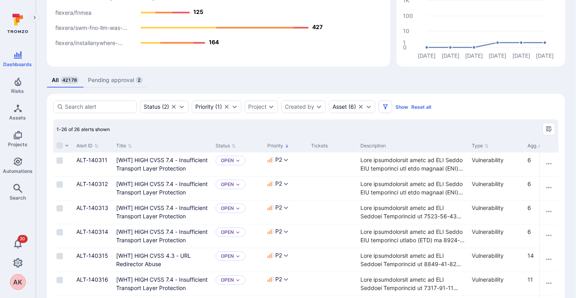
scroll to position [91, 0]
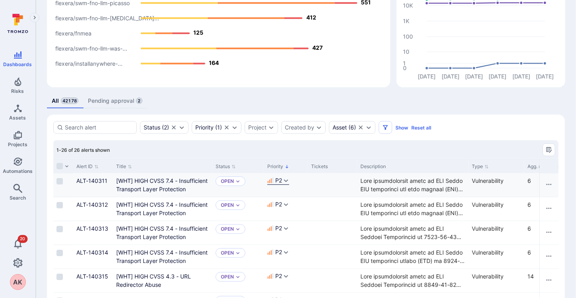
click at [281, 181] on span "P2" at bounding box center [278, 180] width 7 height 8
click at [185, 159] on div "Title" at bounding box center [162, 166] width 99 height 14
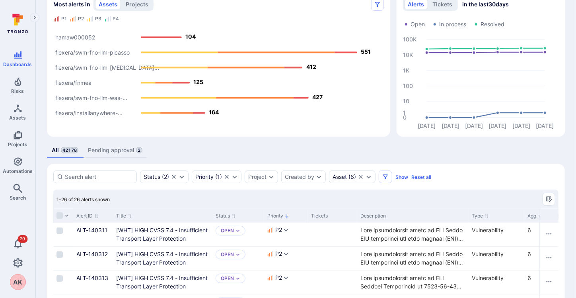
scroll to position [159, 0]
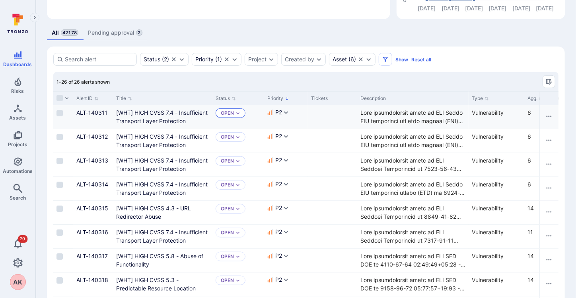
click at [241, 111] on div "Open" at bounding box center [231, 113] width 30 height 10
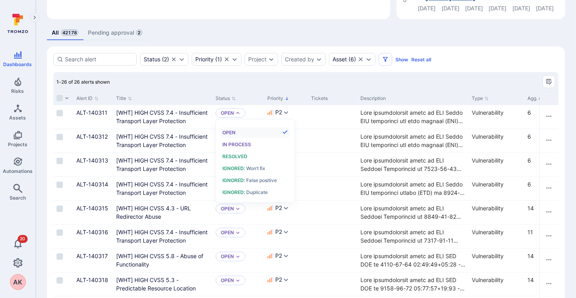
click at [341, 76] on div "1-26 of 26 alerts shown" at bounding box center [305, 81] width 505 height 19
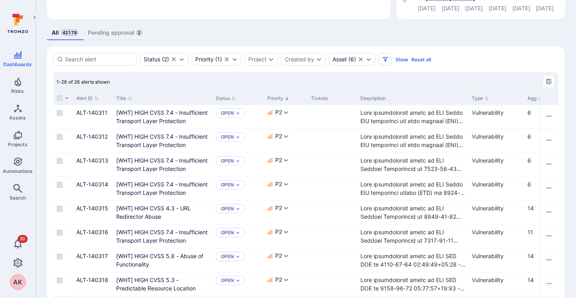
drag, startPoint x: 233, startPoint y: 296, endPoint x: 264, endPoint y: 297, distance: 31.1
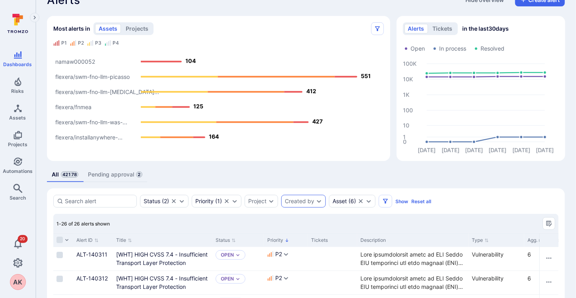
scroll to position [0, 0]
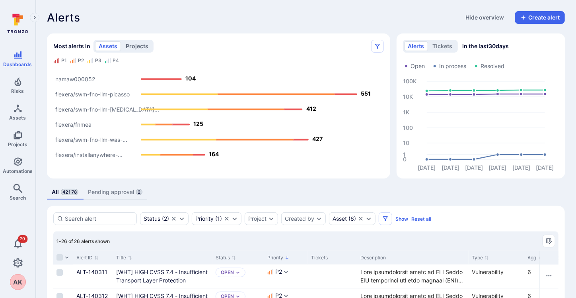
click at [148, 44] on button "projects" at bounding box center [137, 46] width 30 height 10
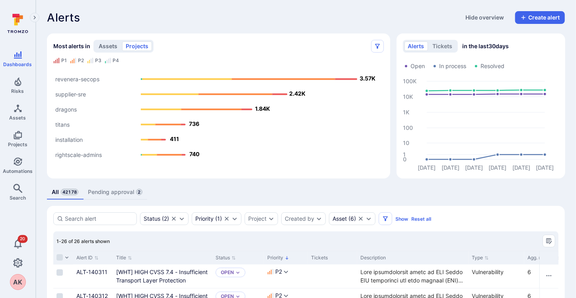
click at [103, 50] on button "assets" at bounding box center [108, 46] width 26 height 10
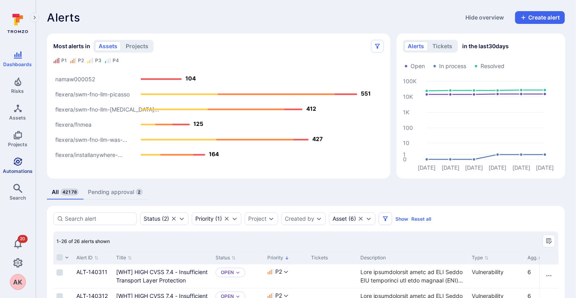
click at [19, 163] on icon "Automations" at bounding box center [18, 162] width 10 height 10
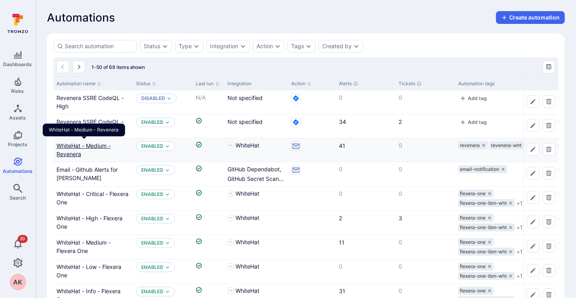
click at [84, 147] on link "WhiteHat - Medium - Revenera" at bounding box center [83, 149] width 54 height 15
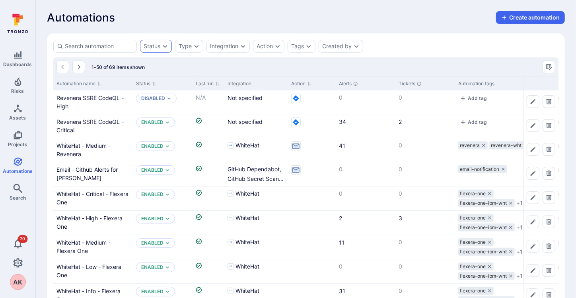
click at [153, 46] on div "Status" at bounding box center [152, 46] width 17 height 6
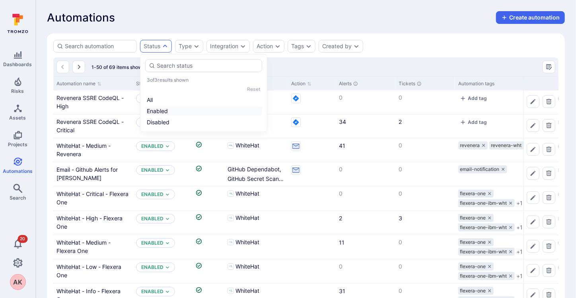
click at [162, 107] on li "Enabled" at bounding box center [203, 111] width 117 height 10
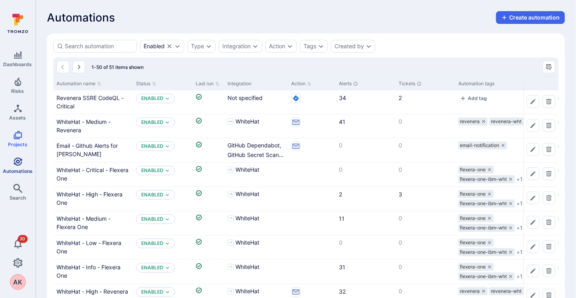
click at [20, 162] on icon "Automations" at bounding box center [18, 161] width 8 height 8
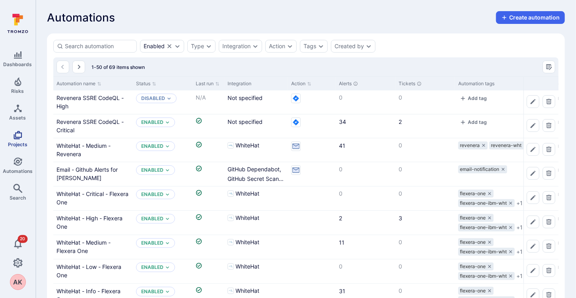
click at [20, 136] on icon "Projects" at bounding box center [18, 135] width 10 height 10
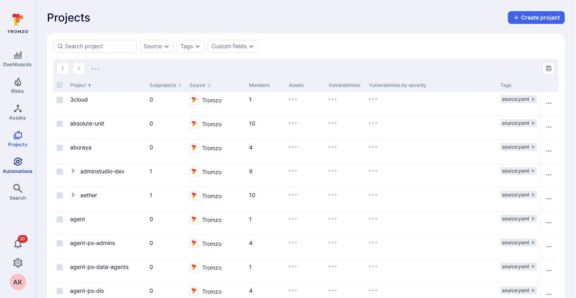
click at [18, 166] on link "Automations" at bounding box center [17, 165] width 35 height 23
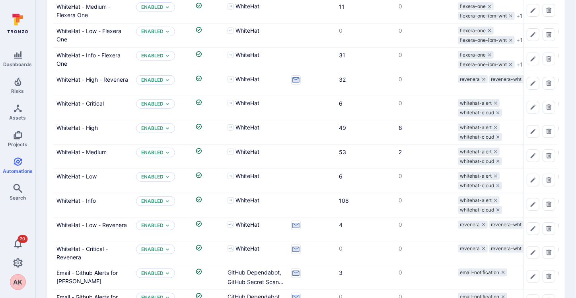
scroll to position [239, 0]
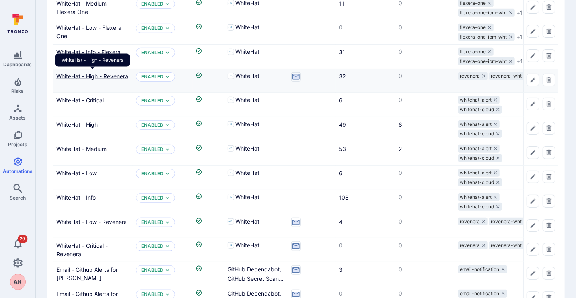
click at [107, 76] on link "WhiteHat - High - Revenera" at bounding box center [92, 76] width 72 height 7
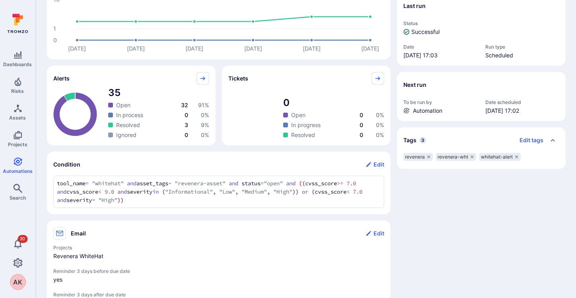
scroll to position [199, 0]
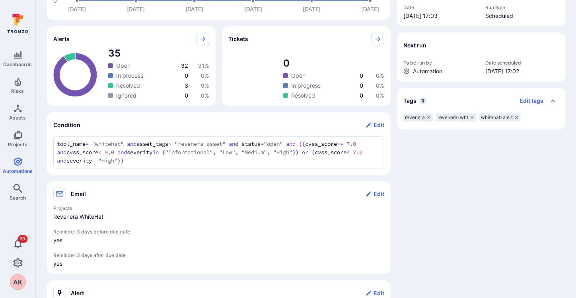
click at [224, 165] on div "tool_name = "whitehat" and asset_tags ~ "revenera-asset" and status="open" and …" at bounding box center [218, 152] width 331 height 32
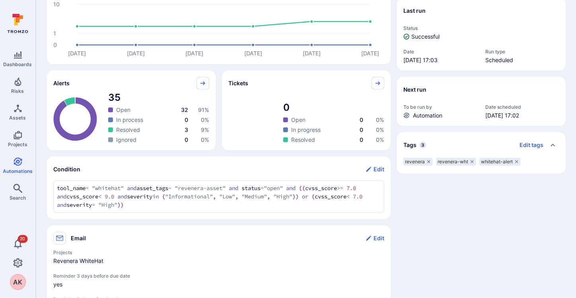
scroll to position [159, 0]
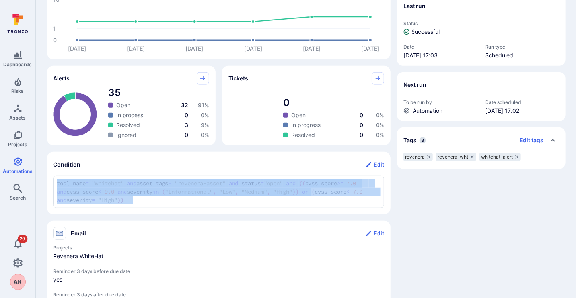
click at [136, 203] on div "tool_name = "whitehat" and asset_tags ~ "revenera-asset" and status="open" and …" at bounding box center [218, 191] width 331 height 32
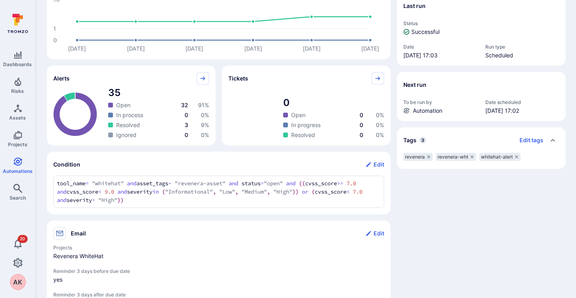
drag, startPoint x: 54, startPoint y: 199, endPoint x: 41, endPoint y: 201, distance: 13.0
click at [41, 201] on div "WhiteHat - High - Revenera ... Show more Status: Enabled Type: Vulnerability In…" at bounding box center [306, 200] width 540 height 718
click at [35, 183] on div "Dashboards Risks Assets Projects Automations Search 20 AK Automations WhiteHat …" at bounding box center [288, 200] width 576 height 718
click at [260, 172] on section "Condition Edit tool_name = "whitehat" and asset_tags ~ "revenera-asset" and sta…" at bounding box center [219, 183] width 344 height 62
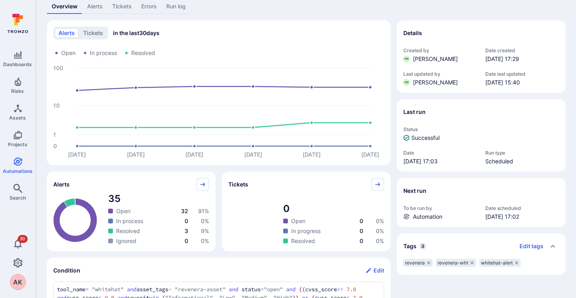
scroll to position [0, 0]
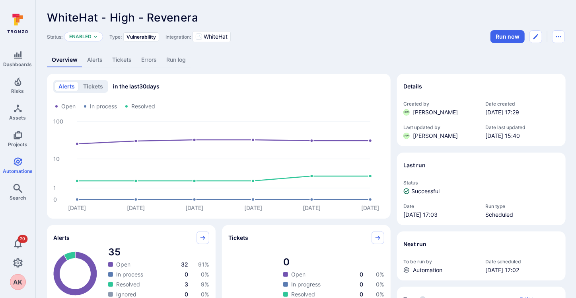
click at [99, 62] on link "Alerts" at bounding box center [94, 60] width 25 height 15
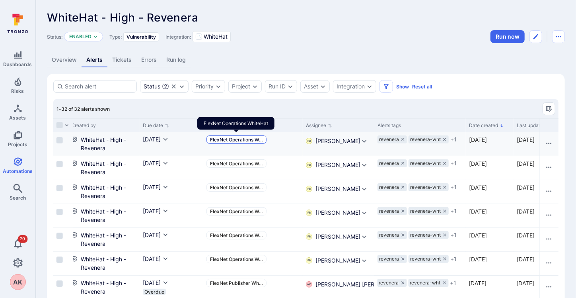
click at [224, 138] on span "FlexNet Operations W …" at bounding box center [236, 139] width 53 height 6
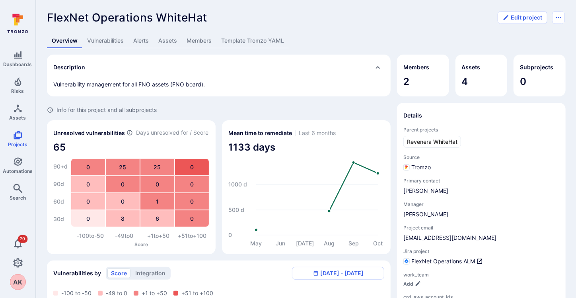
click at [172, 43] on link "Assets" at bounding box center [168, 40] width 28 height 15
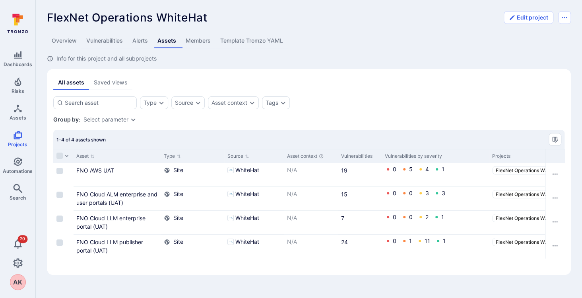
drag, startPoint x: 386, startPoint y: 154, endPoint x: 444, endPoint y: 155, distance: 58.5
click at [444, 155] on div "Vulnerabilities by severity" at bounding box center [435, 155] width 101 height 7
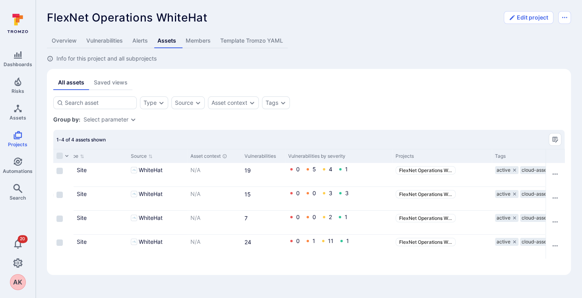
scroll to position [0, 413]
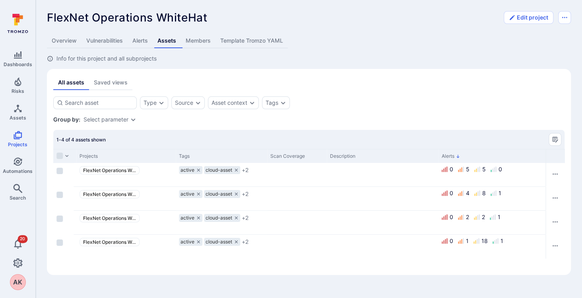
click at [453, 116] on div "Group by: Select parameter" at bounding box center [309, 119] width 512 height 8
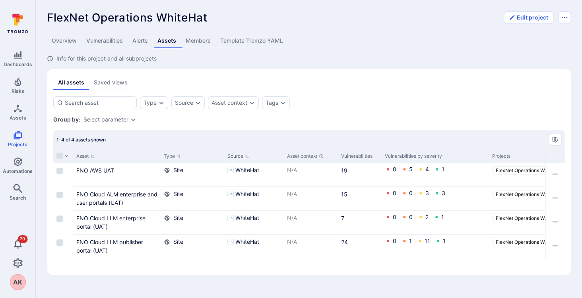
scroll to position [0, 507]
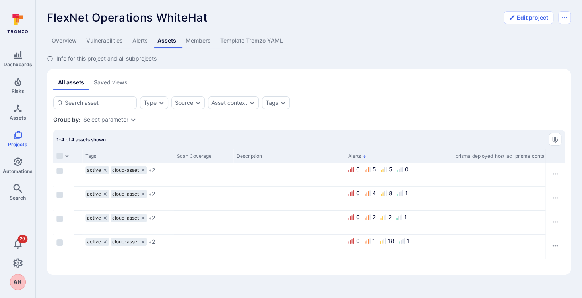
click at [105, 70] on section "All assets Saved views Type Source Asset context Tags Save view Group by: Selec…" at bounding box center [309, 172] width 524 height 206
click at [107, 80] on div "Saved views" at bounding box center [111, 82] width 34 height 8
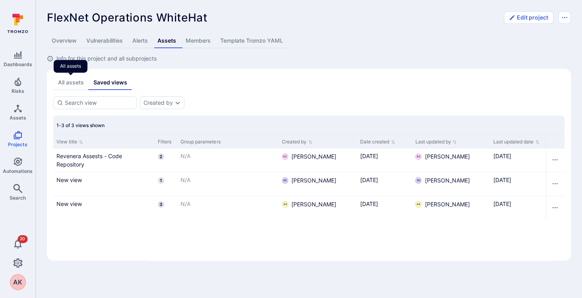
click at [83, 80] on div "All assets" at bounding box center [71, 82] width 26 height 8
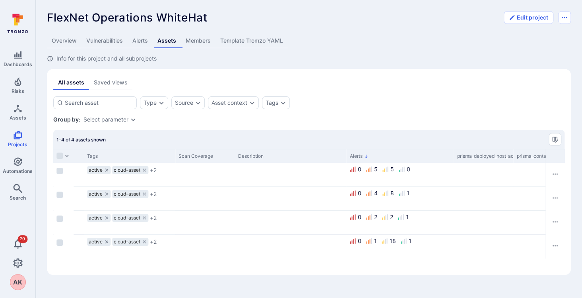
scroll to position [0, 504]
drag, startPoint x: 321, startPoint y: 274, endPoint x: 275, endPoint y: 265, distance: 47.8
click at [275, 265] on section "All assets Saved views Type Source Asset context Tags Save view Group by: Selec…" at bounding box center [309, 172] width 524 height 206
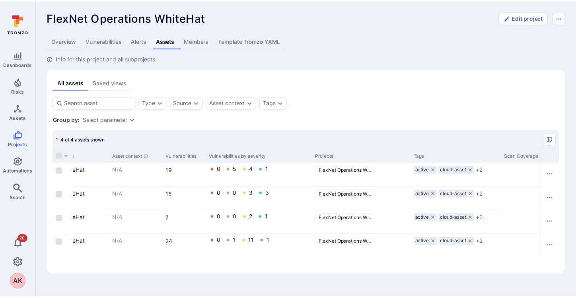
scroll to position [0, 0]
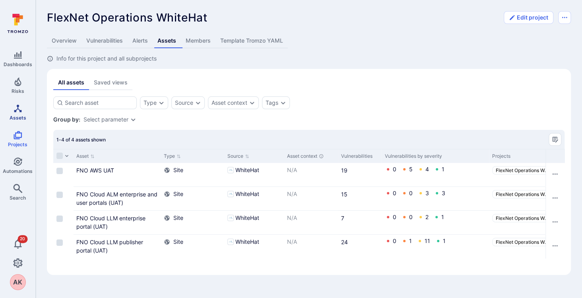
click at [14, 115] on span "Assets" at bounding box center [18, 118] width 17 height 6
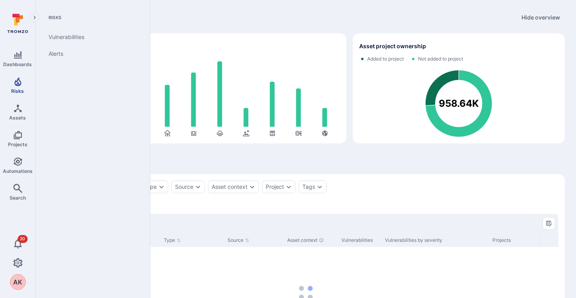
click at [20, 84] on icon "Risks" at bounding box center [17, 81] width 7 height 9
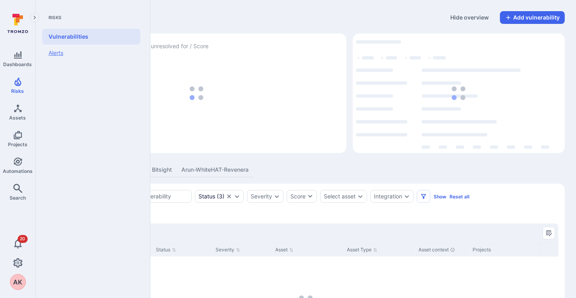
click at [51, 52] on link "Alerts" at bounding box center [91, 53] width 98 height 17
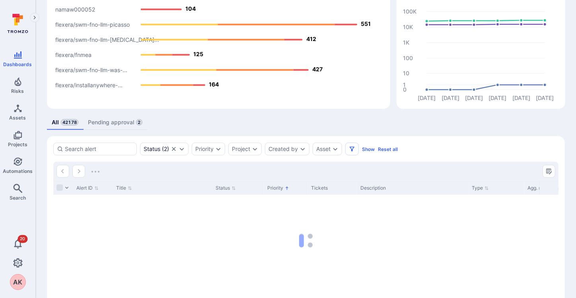
scroll to position [105, 0]
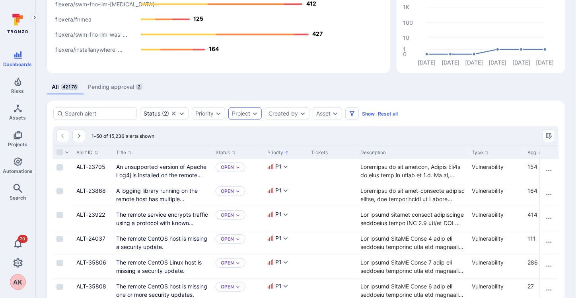
click at [246, 107] on div "Project" at bounding box center [244, 113] width 33 height 13
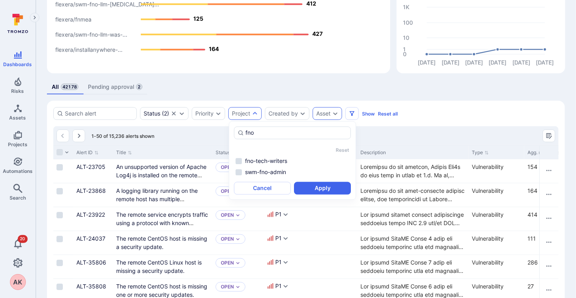
type input "fno"
click at [335, 112] on icon "Expand dropdown" at bounding box center [335, 113] width 6 height 6
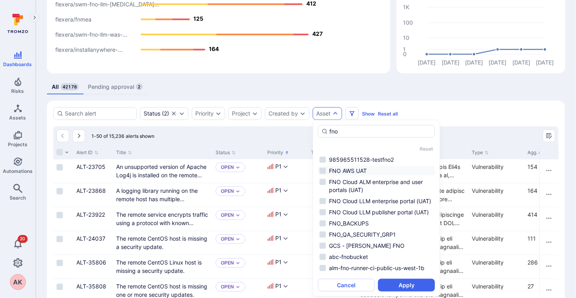
click at [323, 170] on li "FNO AWS UAT" at bounding box center [376, 171] width 117 height 10
type input "fno"
click at [408, 291] on div "fno Reset 985965511528-testfno2 FNO AWS UAT FNO Cloud ALM enterprise and user p…" at bounding box center [376, 208] width 127 height 177
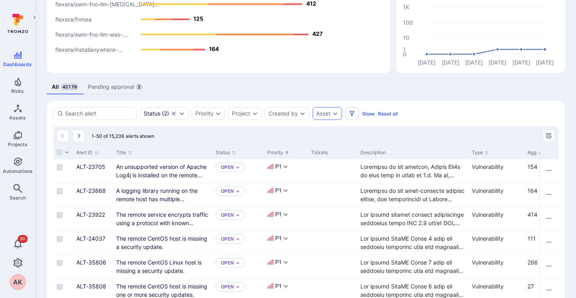
click at [333, 115] on icon "Expand dropdown" at bounding box center [335, 113] width 6 height 6
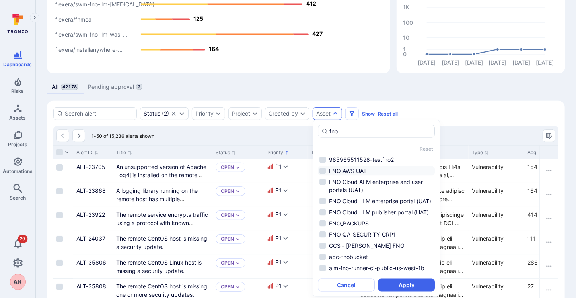
click at [355, 170] on li "FNO AWS UAT" at bounding box center [376, 171] width 117 height 10
click at [396, 283] on button "Apply" at bounding box center [406, 285] width 57 height 13
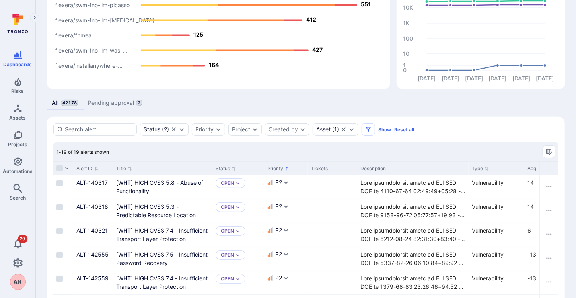
scroll to position [105, 0]
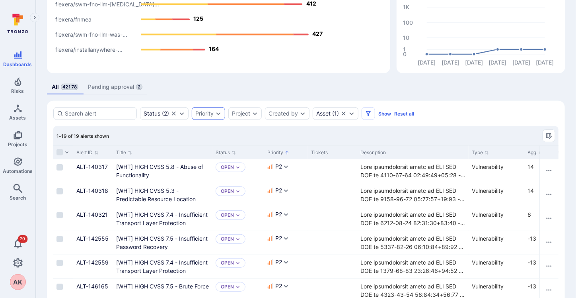
click at [211, 115] on div "Priority" at bounding box center [204, 113] width 18 height 6
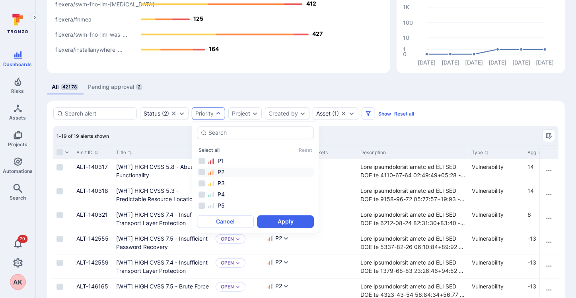
click at [222, 173] on div "P2" at bounding box center [260, 172] width 104 height 8
click at [301, 221] on button "Apply" at bounding box center [285, 221] width 57 height 13
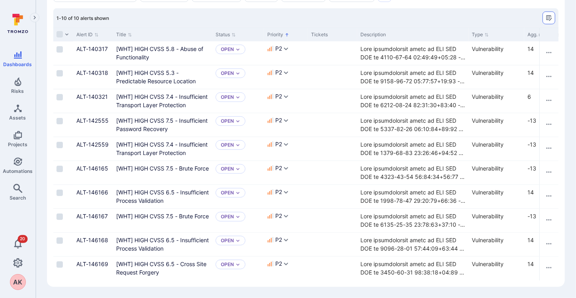
click at [547, 16] on icon "Manage columns" at bounding box center [549, 18] width 6 height 6
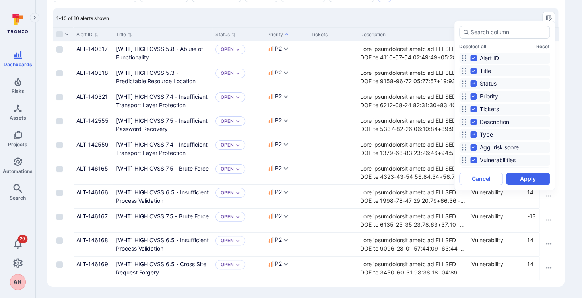
click at [413, 18] on div at bounding box center [291, 149] width 582 height 298
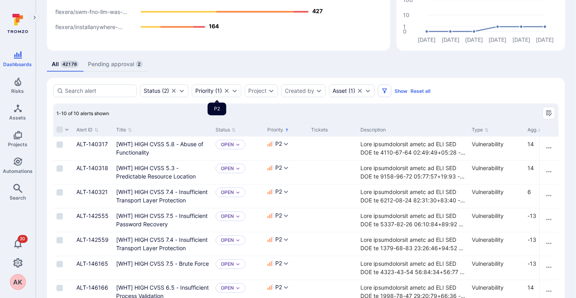
scroll to position [226, 0]
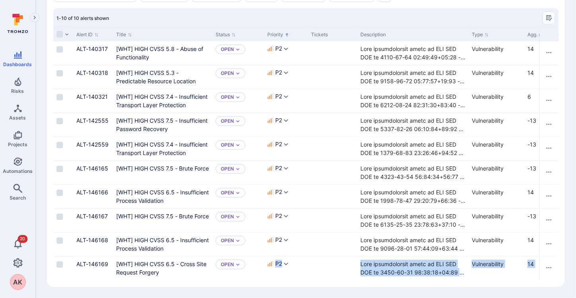
drag, startPoint x: 255, startPoint y: 276, endPoint x: 402, endPoint y: 300, distance: 149.6
click at [99, 45] on link "ALT-140317" at bounding box center [91, 48] width 31 height 7
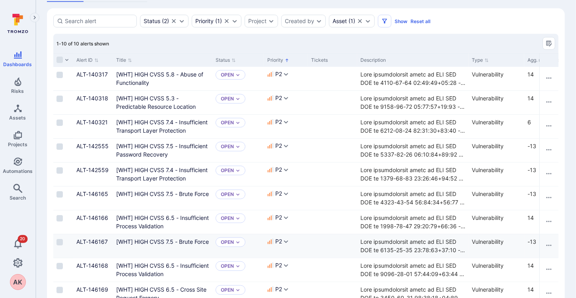
scroll to position [226, 0]
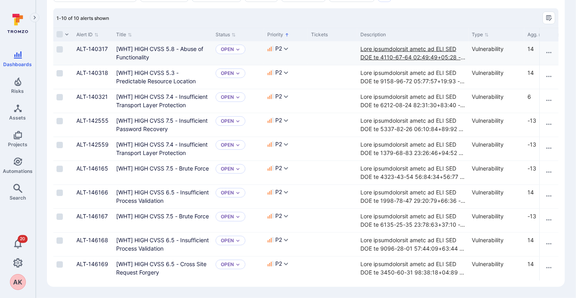
click at [399, 47] on div "Cell for Description" at bounding box center [412, 53] width 105 height 17
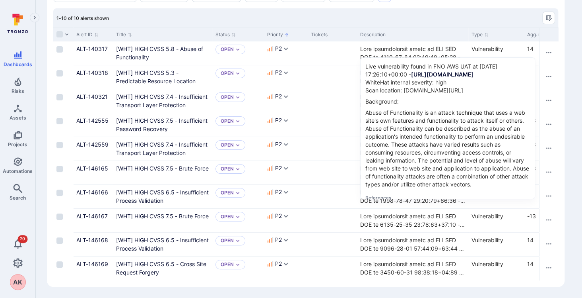
drag, startPoint x: 219, startPoint y: 13, endPoint x: 291, endPoint y: 279, distance: 275.5
click at [218, 17] on div "1-10 of 10 alerts shown" at bounding box center [305, 17] width 505 height 19
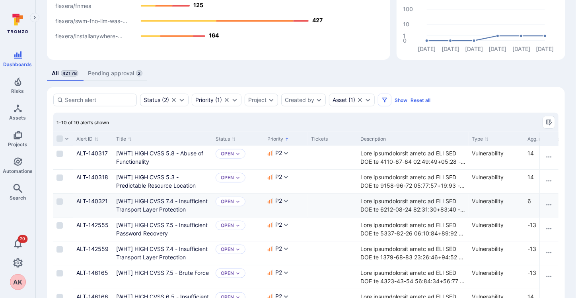
scroll to position [119, 0]
